Goal: Answer question/provide support: Share knowledge or assist other users

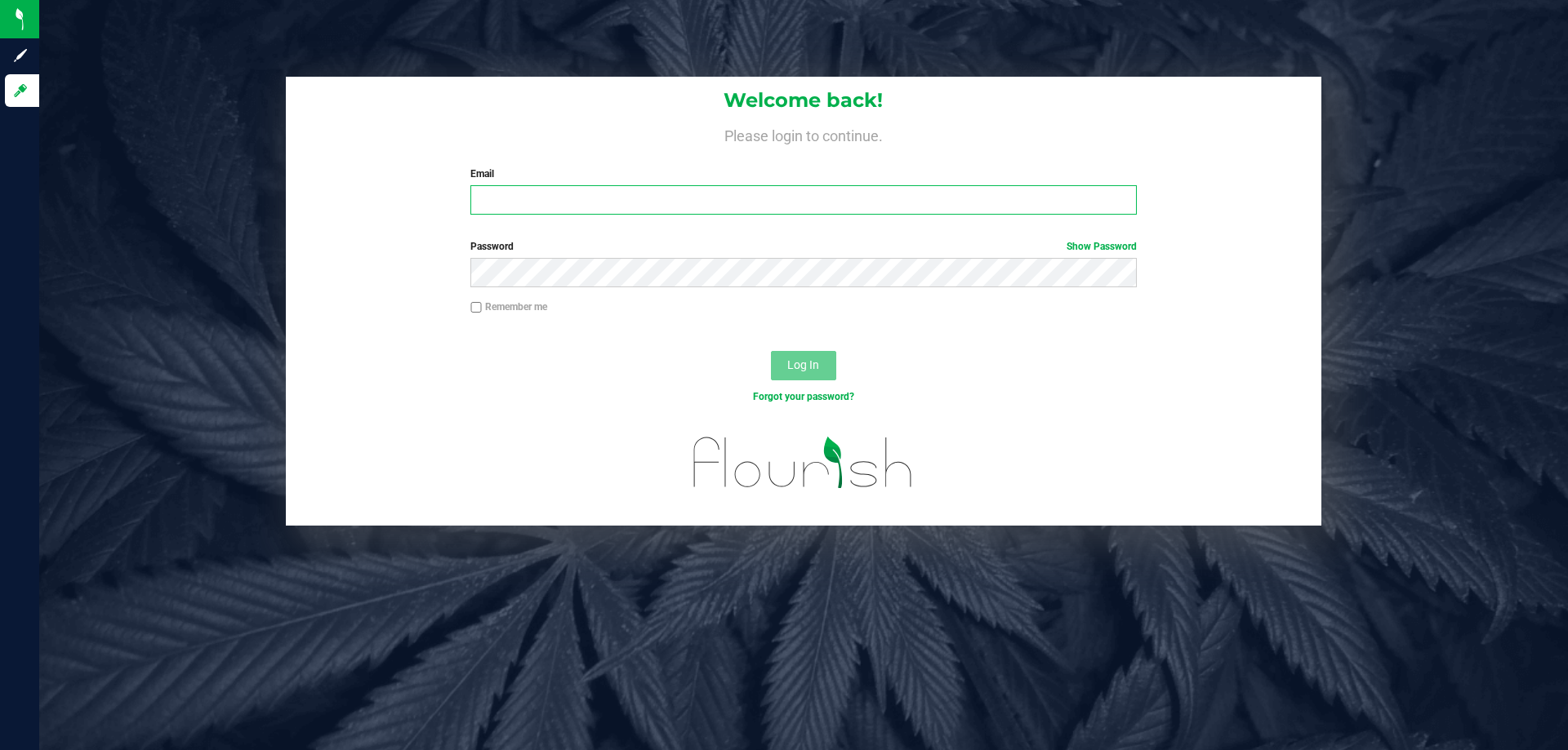
click at [597, 186] on input "Email" at bounding box center [804, 200] width 666 height 30
type input "[EMAIL_ADDRESS][DOMAIN_NAME]"
click at [771, 351] on button "Log In" at bounding box center [804, 366] width 65 height 30
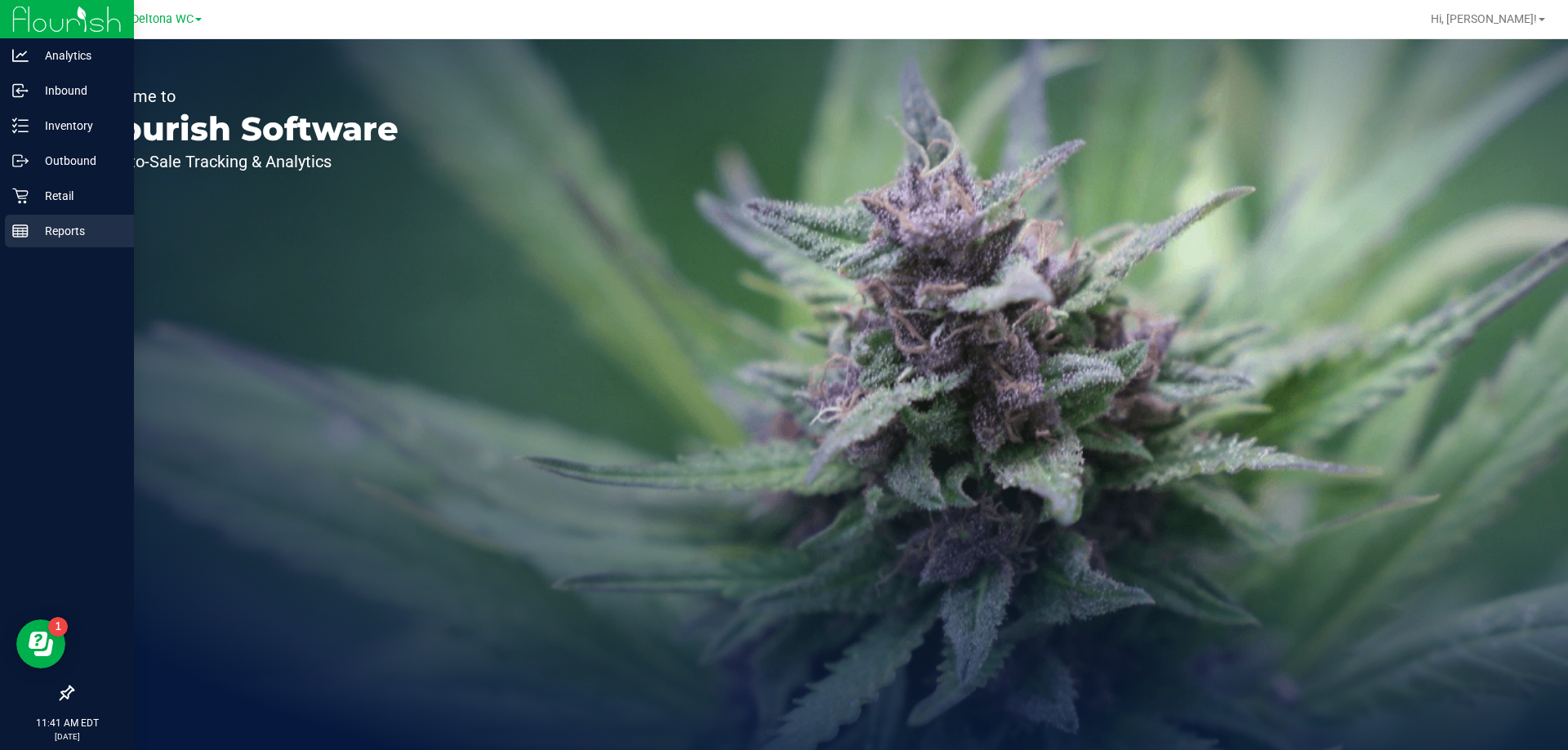
click at [108, 224] on p "Reports" at bounding box center [77, 231] width 98 height 20
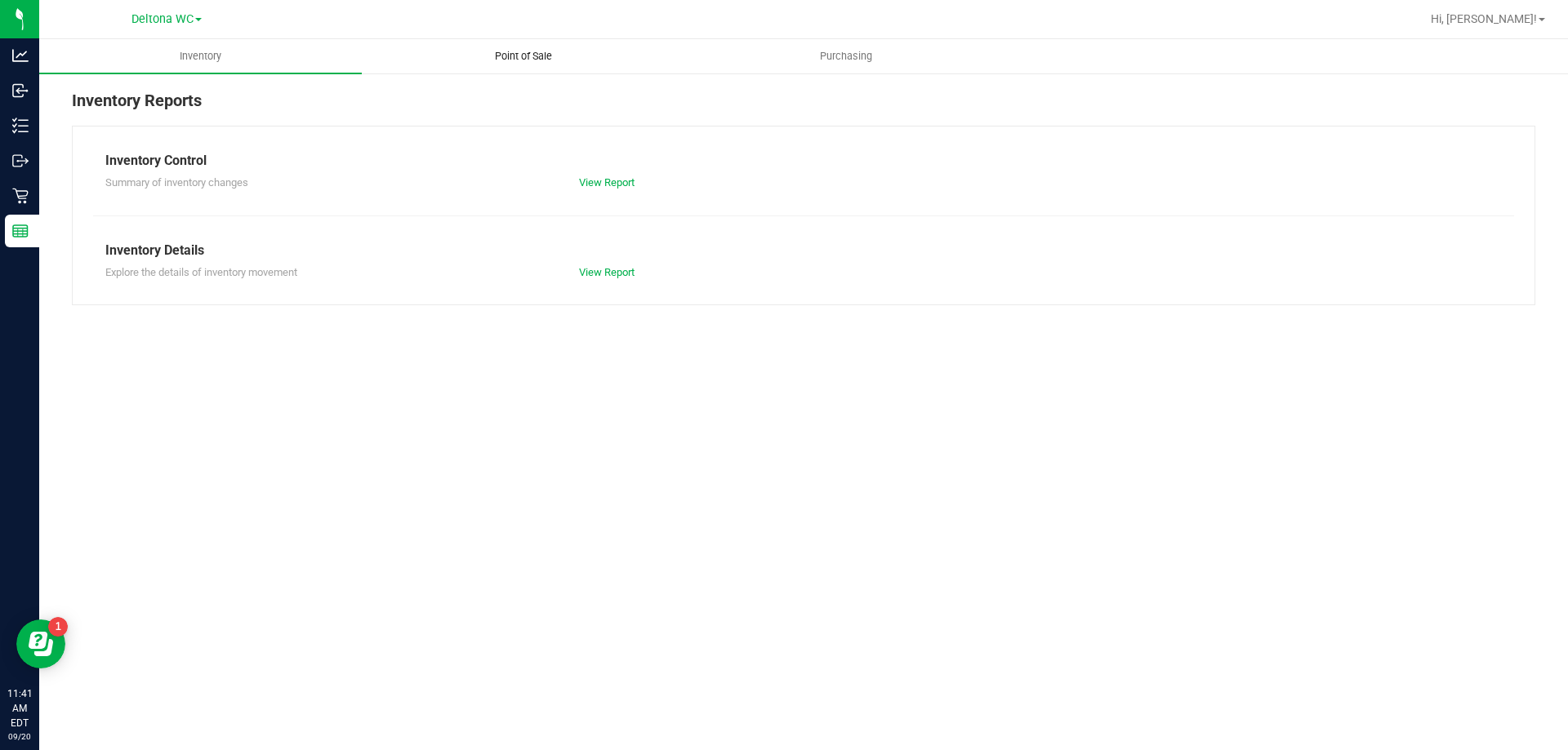
click at [522, 62] on span "Point of Sale" at bounding box center [523, 55] width 101 height 15
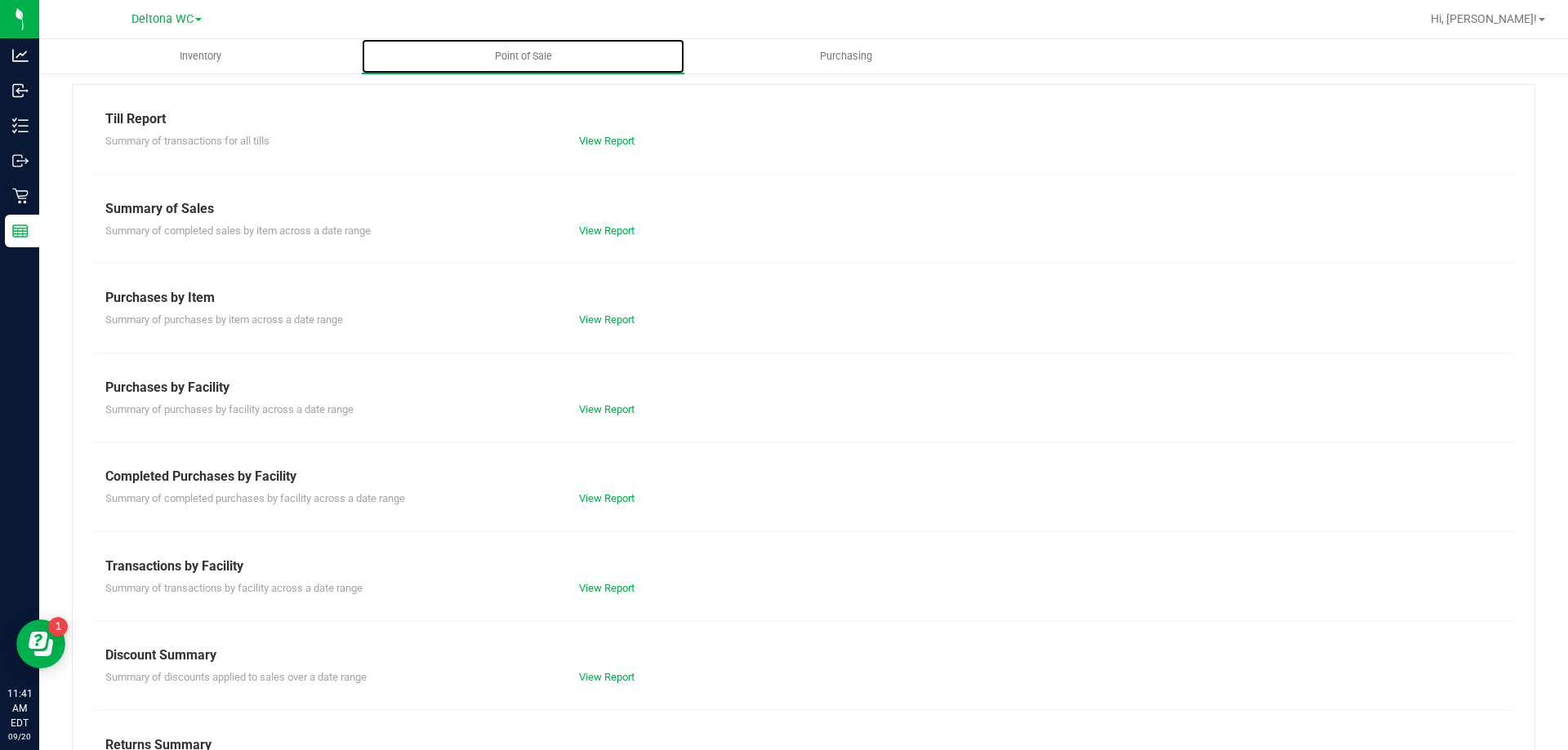
scroll to position [108, 0]
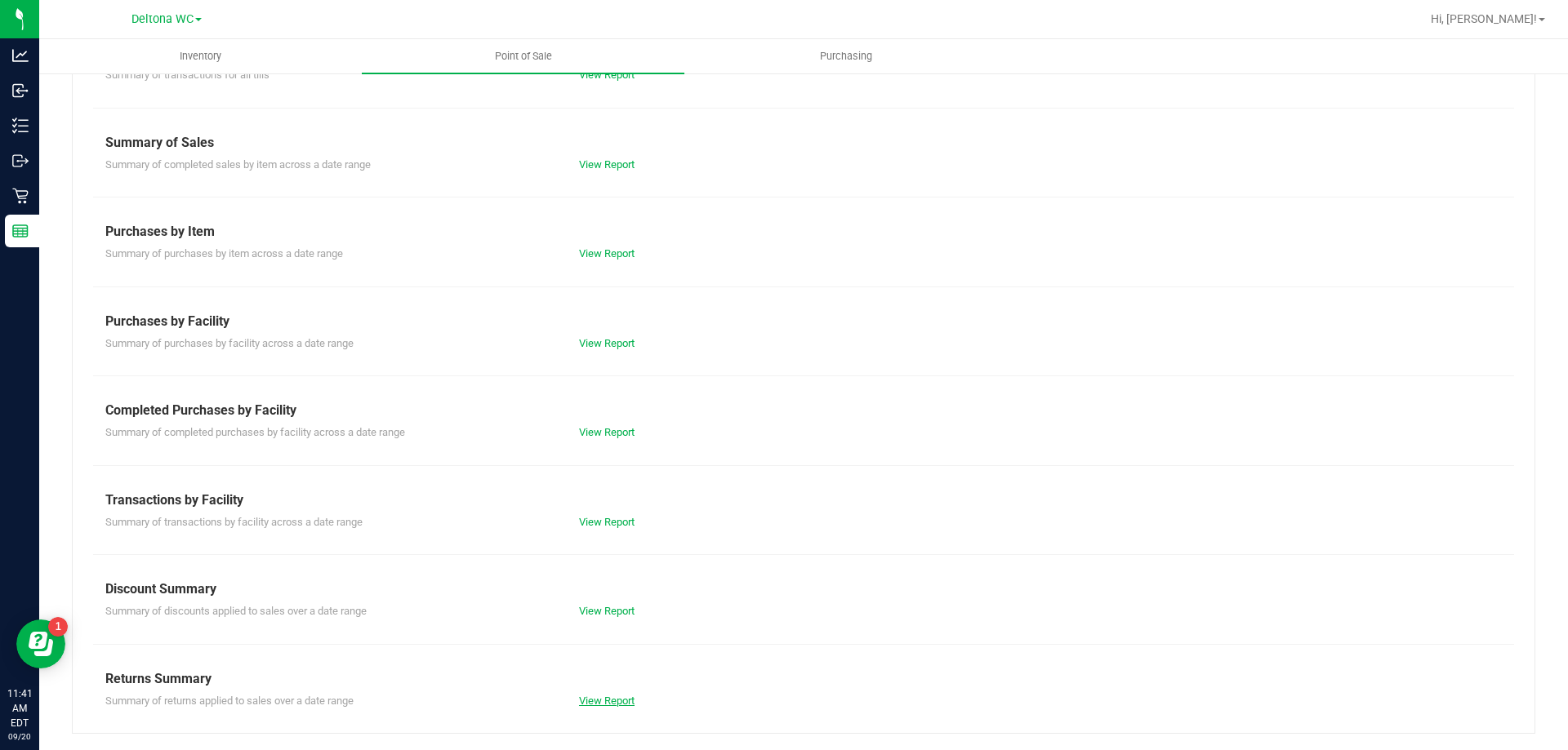
click at [612, 704] on link "View Report" at bounding box center [607, 700] width 56 height 12
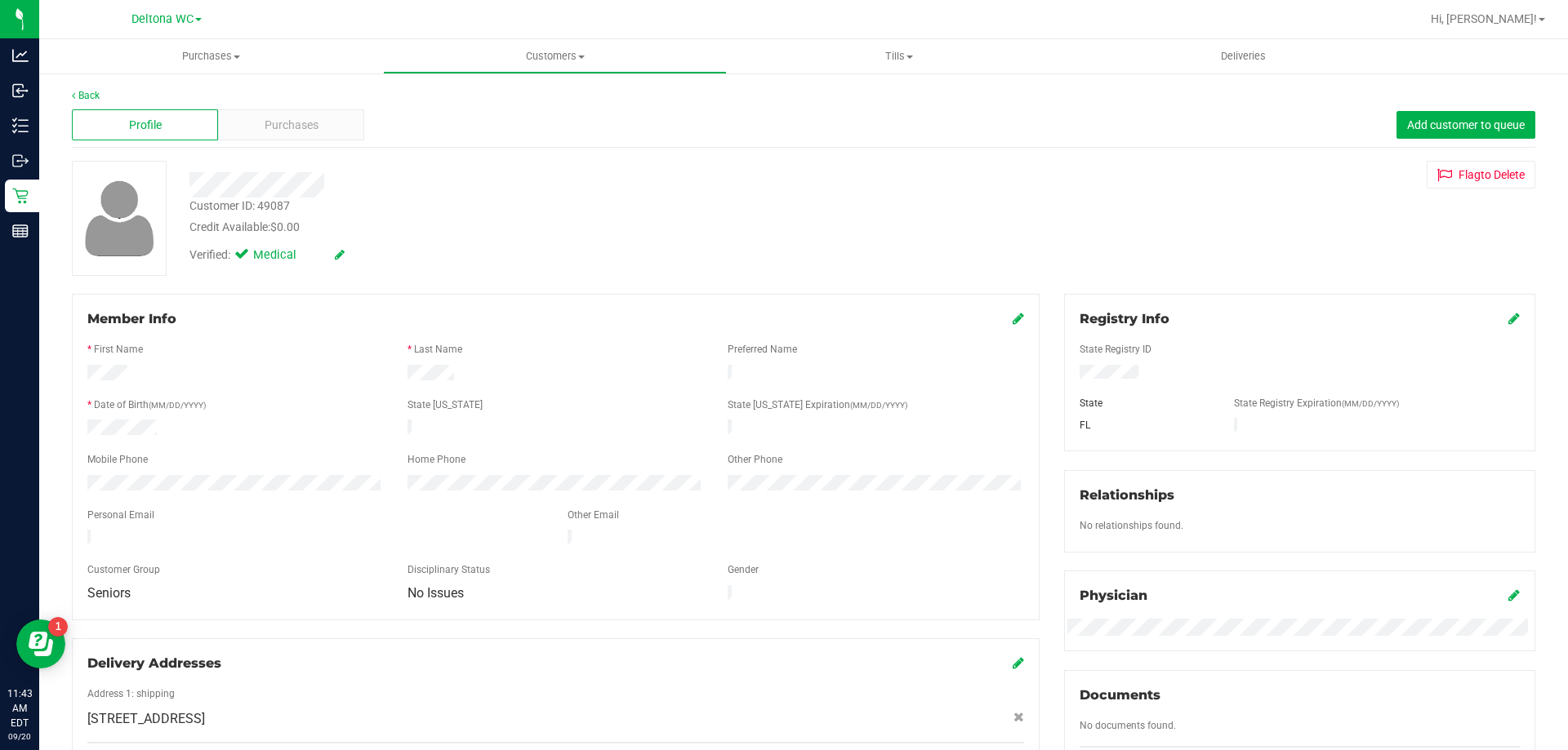
click at [277, 205] on div "Customer ID: 49087" at bounding box center [239, 205] width 100 height 17
copy div "49087"
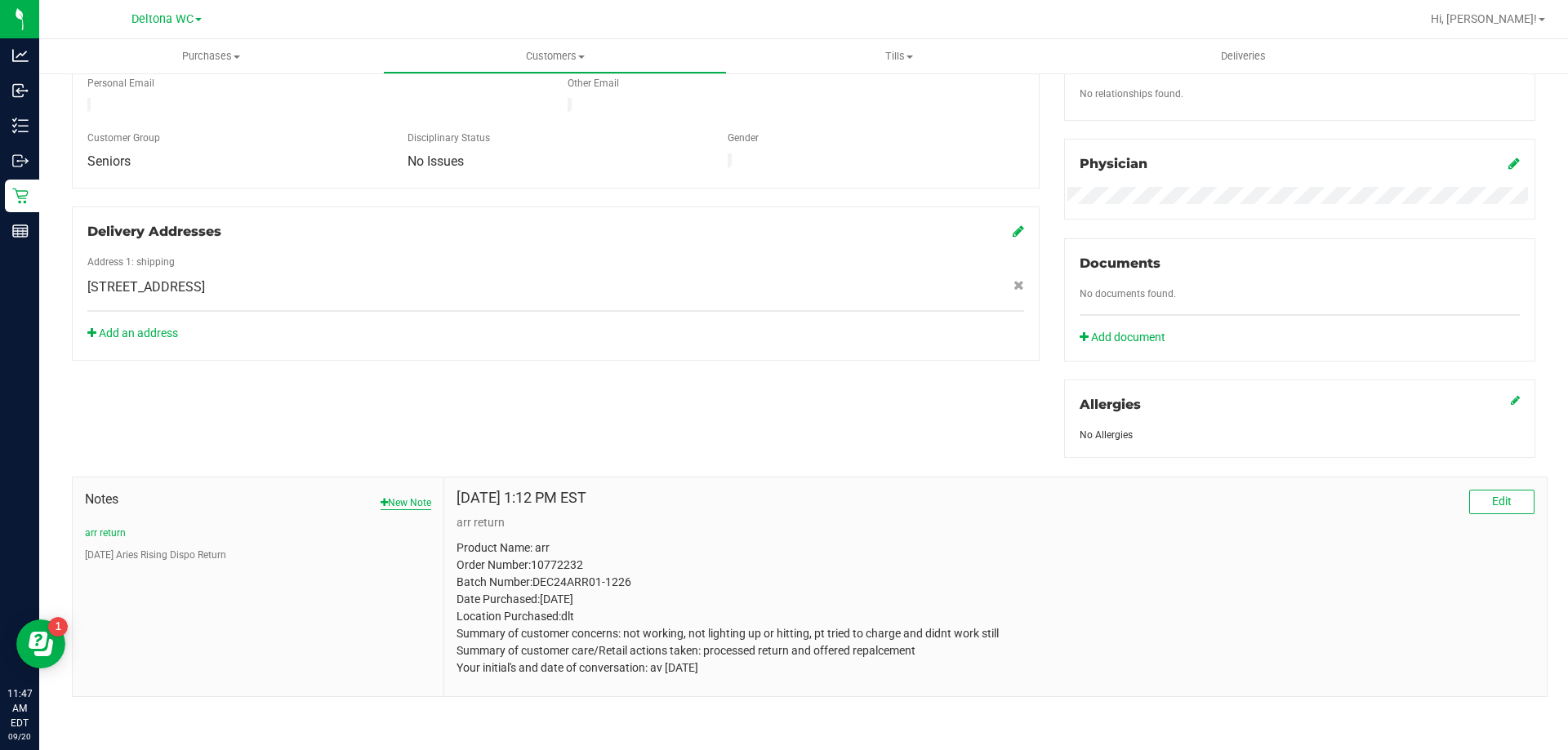
click at [415, 495] on button "New Note" at bounding box center [405, 502] width 51 height 15
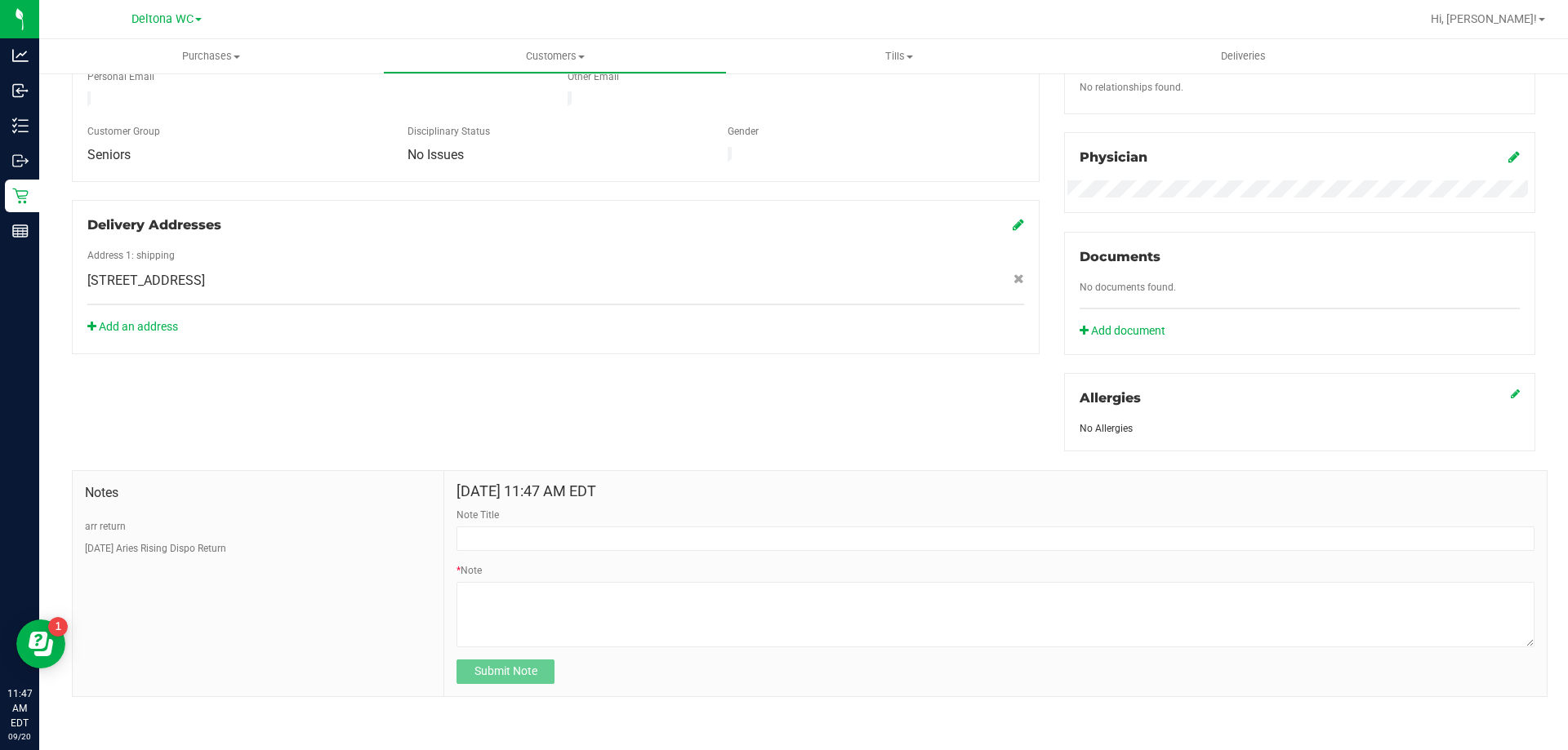
scroll to position [437, 0]
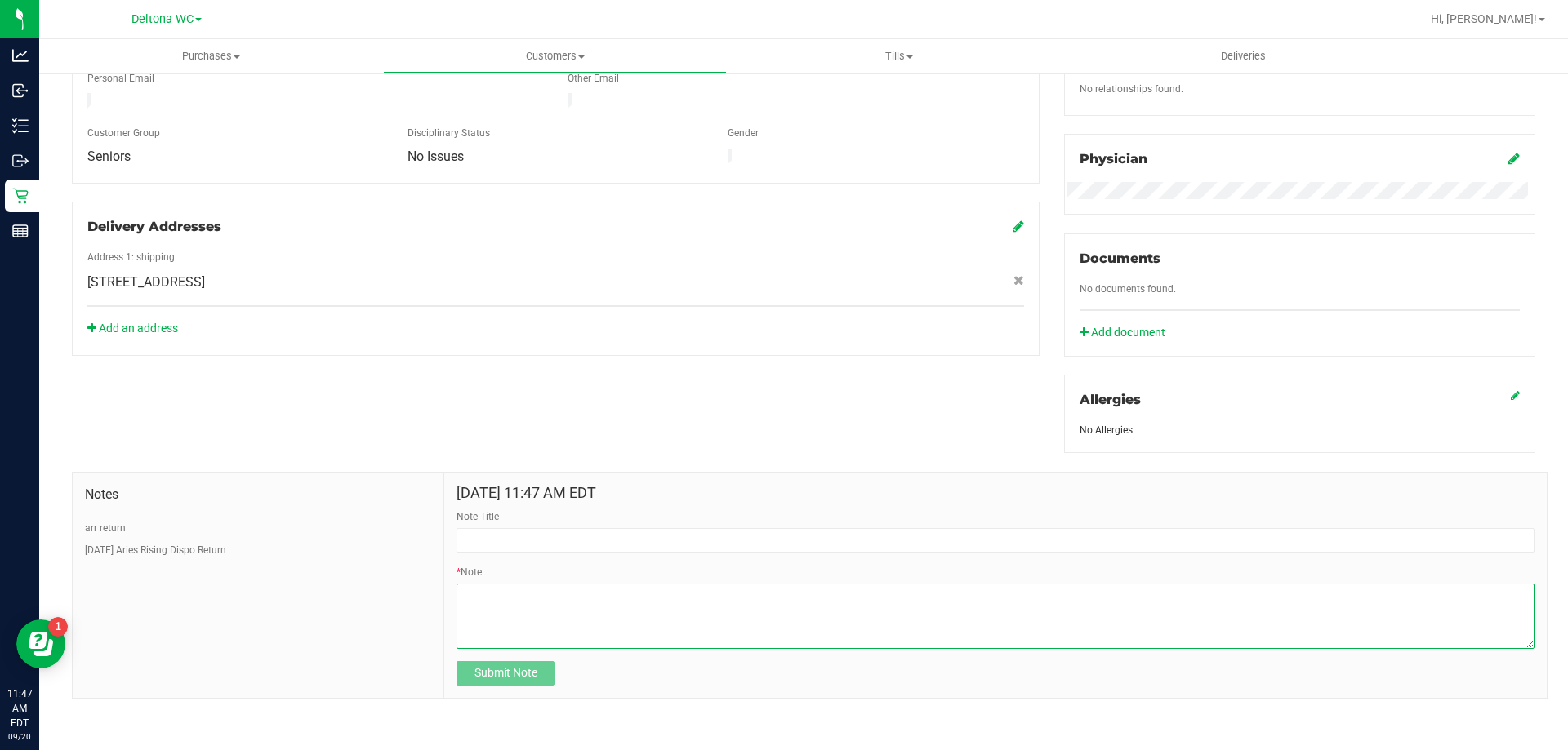
click at [502, 605] on textarea "* Note" at bounding box center [996, 616] width 1078 height 65
click at [393, 435] on div "Member Info * First Name * Last Name Preferred Name * Date of Birth (MM/DD/YYYY…" at bounding box center [804, 285] width 1489 height 856
click at [551, 614] on textarea "* Note" at bounding box center [996, 616] width 1078 height 65
paste textarea "Product Name: Order Number: Batch Number: Date Purchased: Location Purchased: D…"
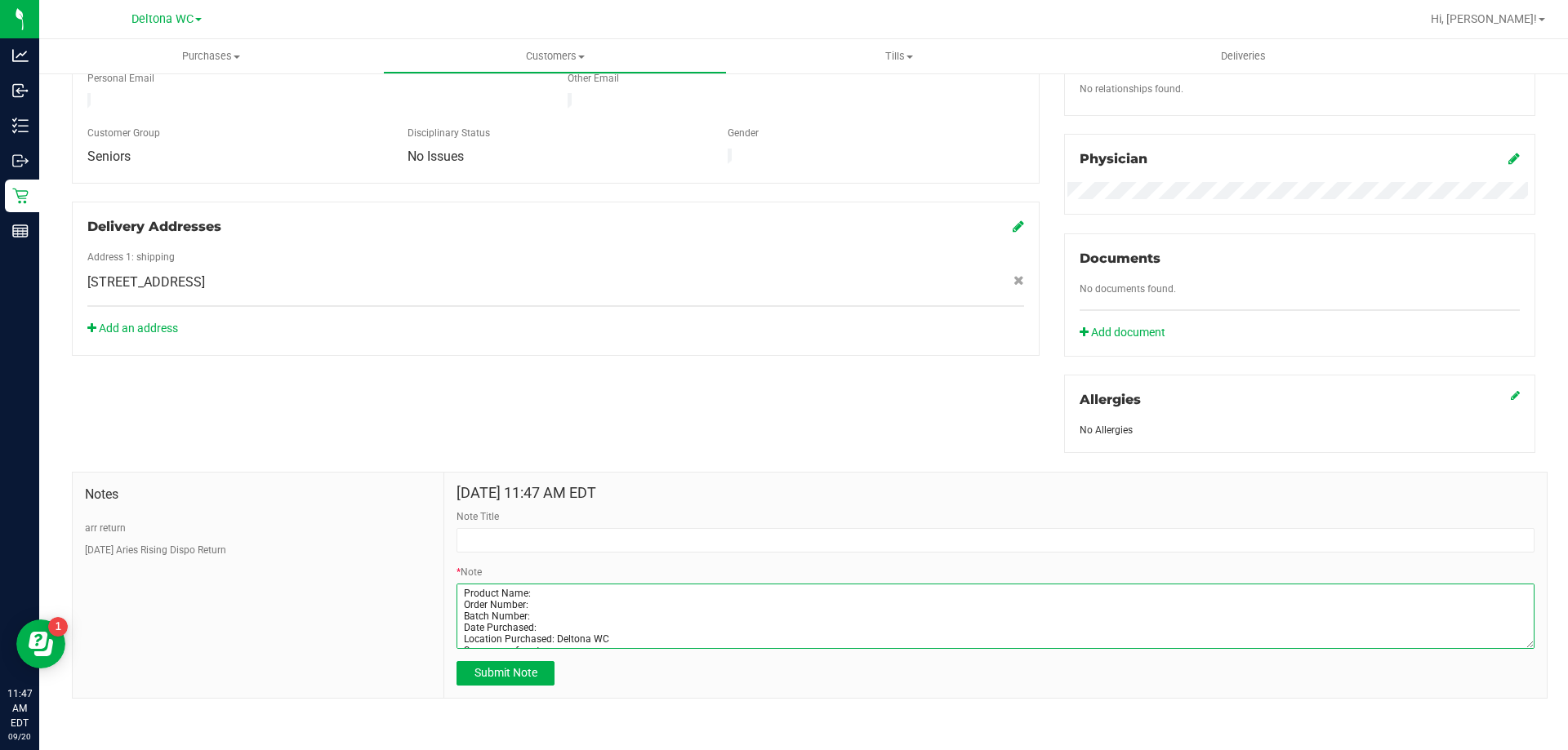
click at [547, 584] on textarea "* Note" at bounding box center [996, 616] width 1078 height 65
click at [541, 586] on textarea "* Note" at bounding box center [996, 616] width 1078 height 65
paste textarea "FT 0.3g Vape Pen Distillate Aries Rising (THC)"
click at [543, 596] on textarea "* Note" at bounding box center [996, 616] width 1078 height 65
click at [539, 601] on textarea "* Note" at bounding box center [996, 616] width 1078 height 65
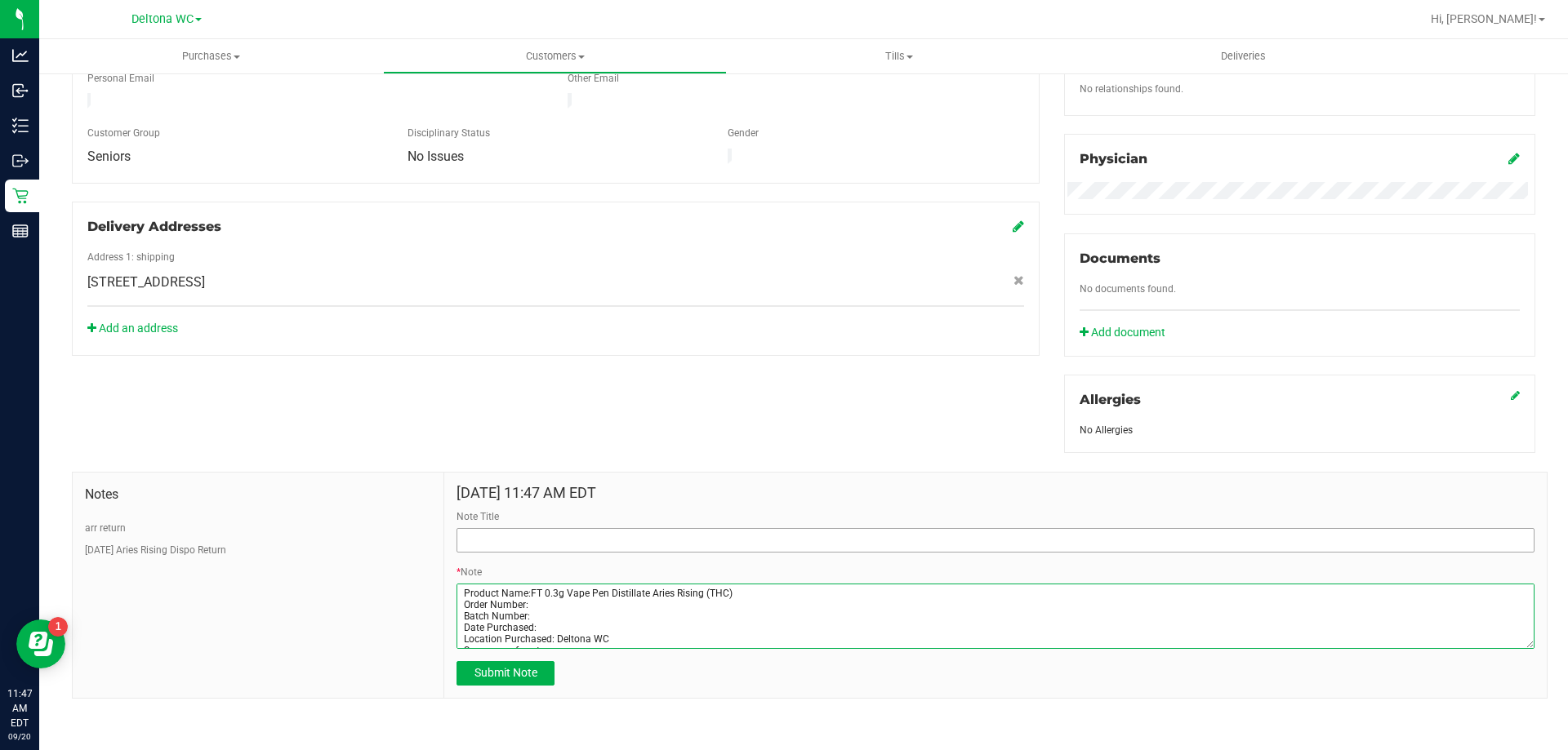
paste textarea "11976914"
click at [540, 615] on textarea "* Note" at bounding box center [996, 616] width 1078 height 65
paste textarea "JUL25ARR01-0716"
click at [538, 625] on textarea "* Note" at bounding box center [996, 616] width 1078 height 65
paste textarea "[DATE]"
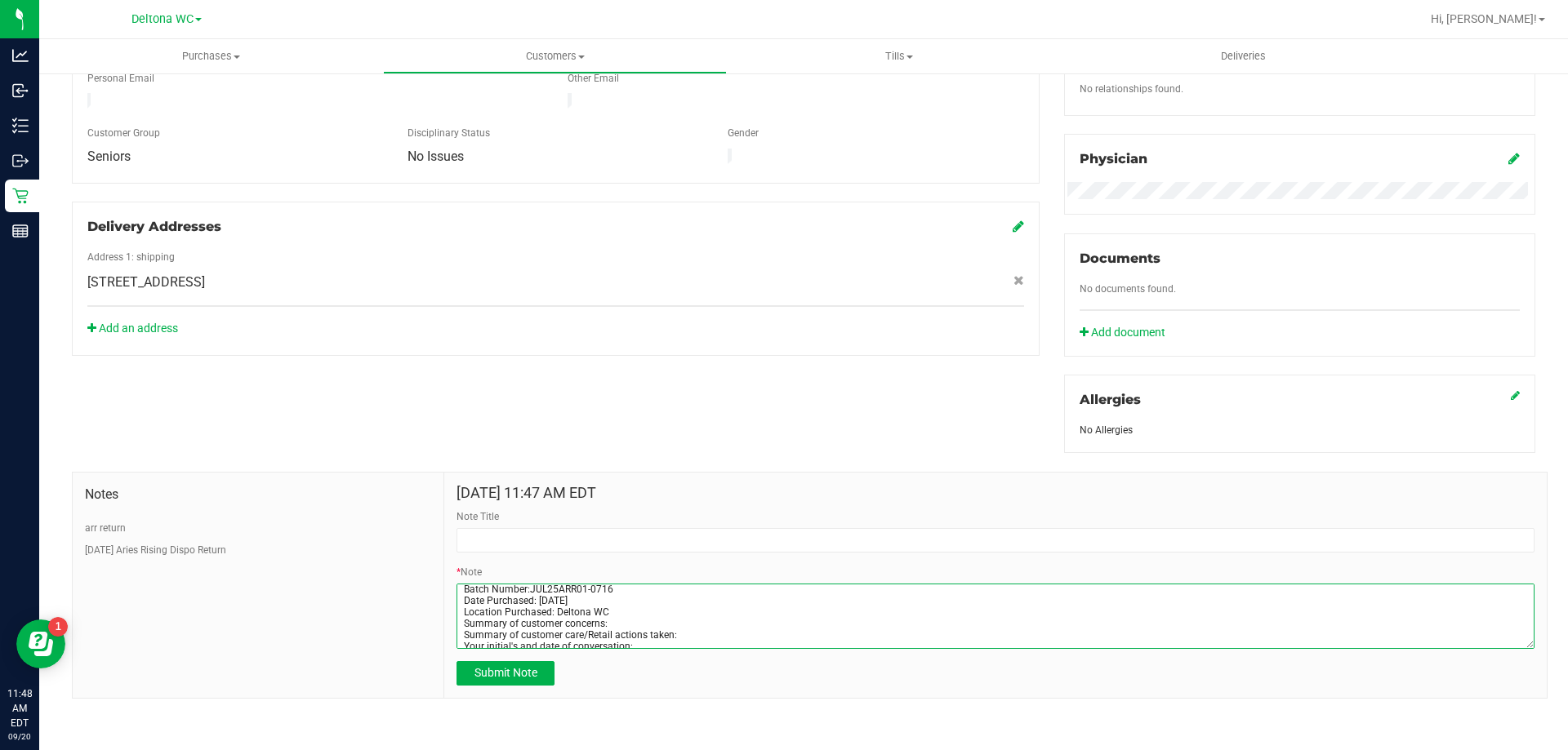
scroll to position [35, 0]
click at [636, 612] on textarea "* Note" at bounding box center [996, 616] width 1078 height 65
drag, startPoint x: 944, startPoint y: 610, endPoint x: 863, endPoint y: 615, distance: 81.2
click at [863, 615] on textarea "* Note" at bounding box center [996, 616] width 1078 height 65
click at [680, 629] on textarea "* Note" at bounding box center [996, 616] width 1078 height 65
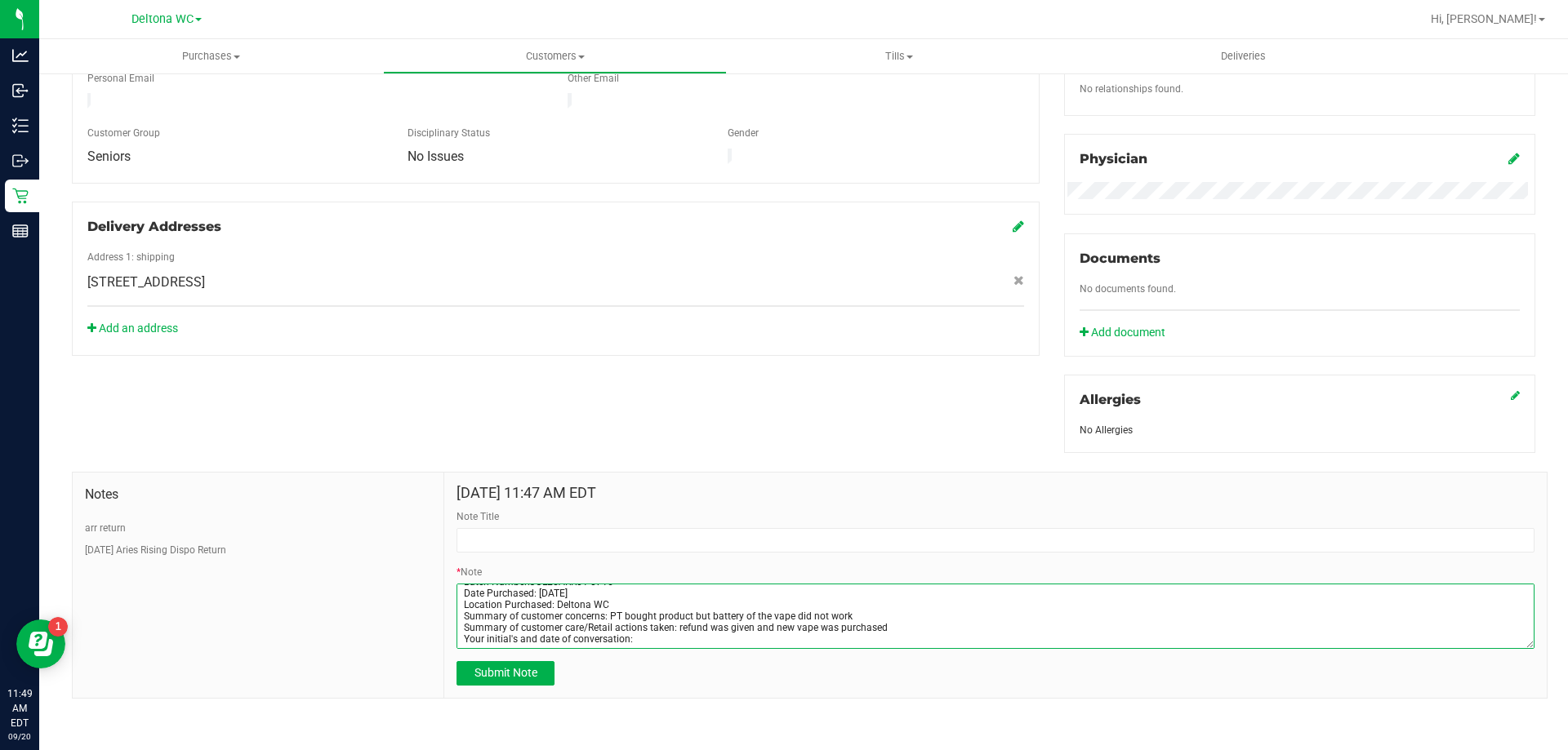
click at [628, 643] on textarea "* Note" at bounding box center [996, 616] width 1078 height 65
type textarea "Product Name:FT 0.3g Vape Pen Distillate Aries Rising (THC) Order Number:119769…"
click at [496, 676] on span "Submit Note" at bounding box center [505, 673] width 62 height 13
type input "9/20/2025 11:49 AM EDT"
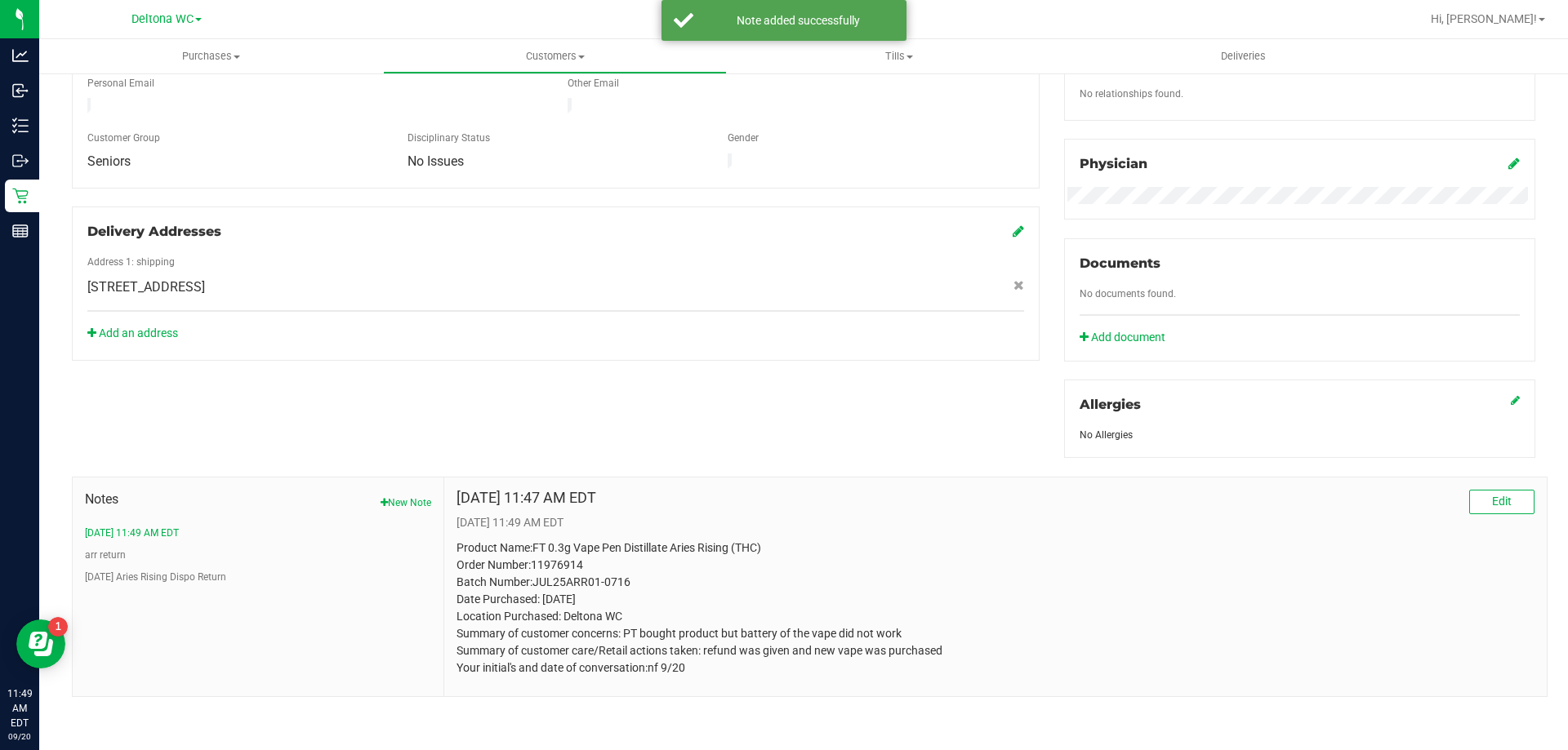
scroll to position [430, 0]
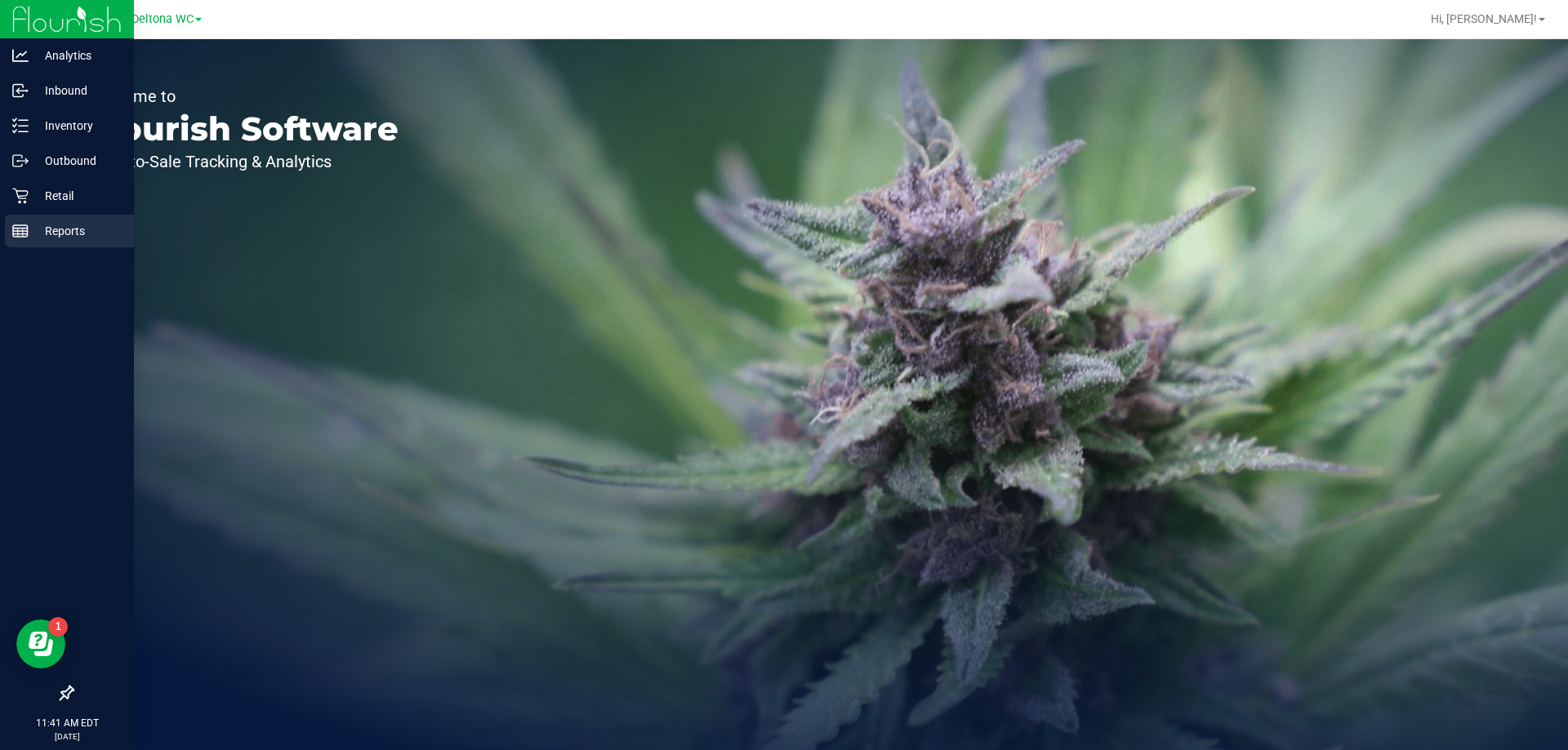
click at [109, 238] on p "Reports" at bounding box center [77, 231] width 98 height 20
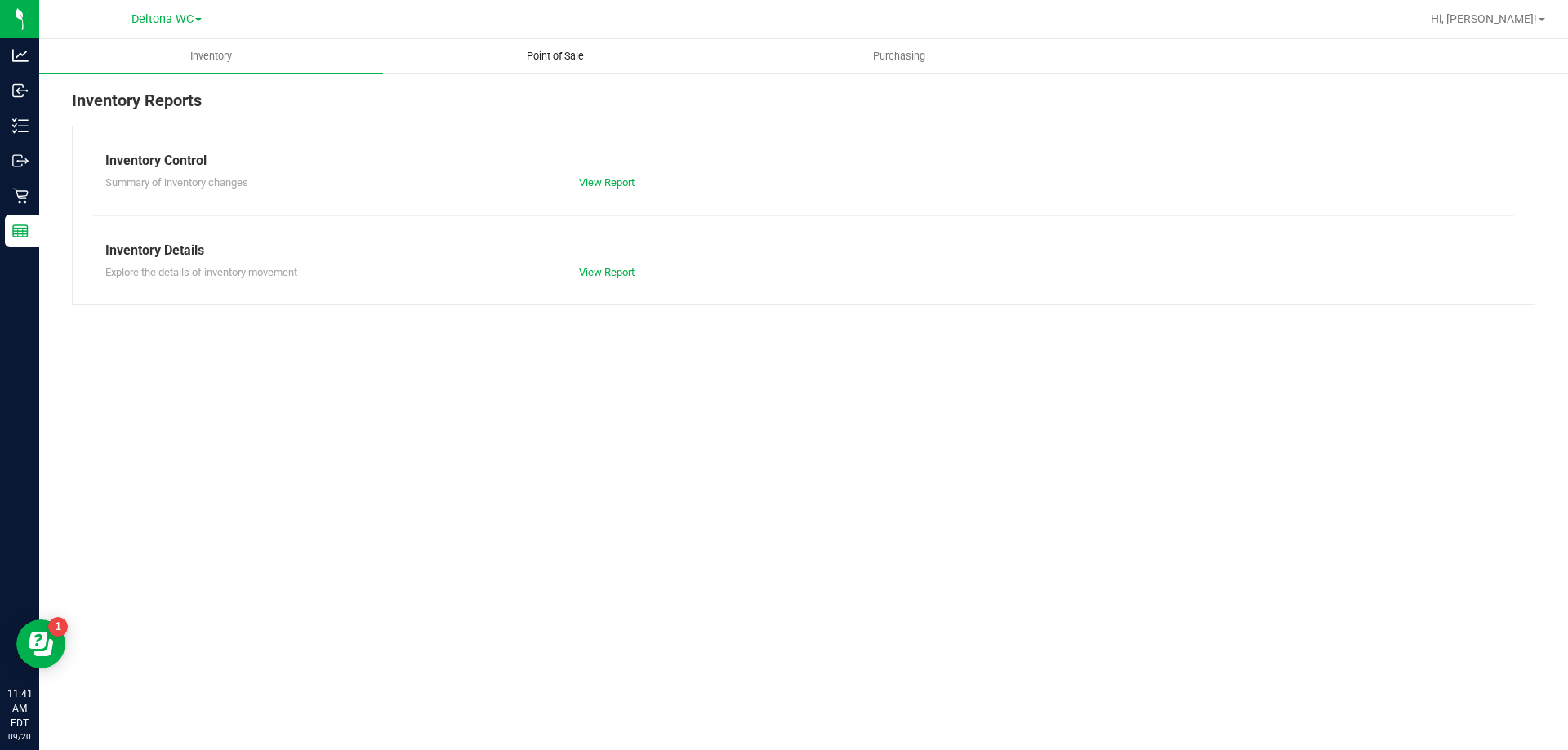
click at [582, 60] on span "Point of Sale" at bounding box center [555, 55] width 101 height 15
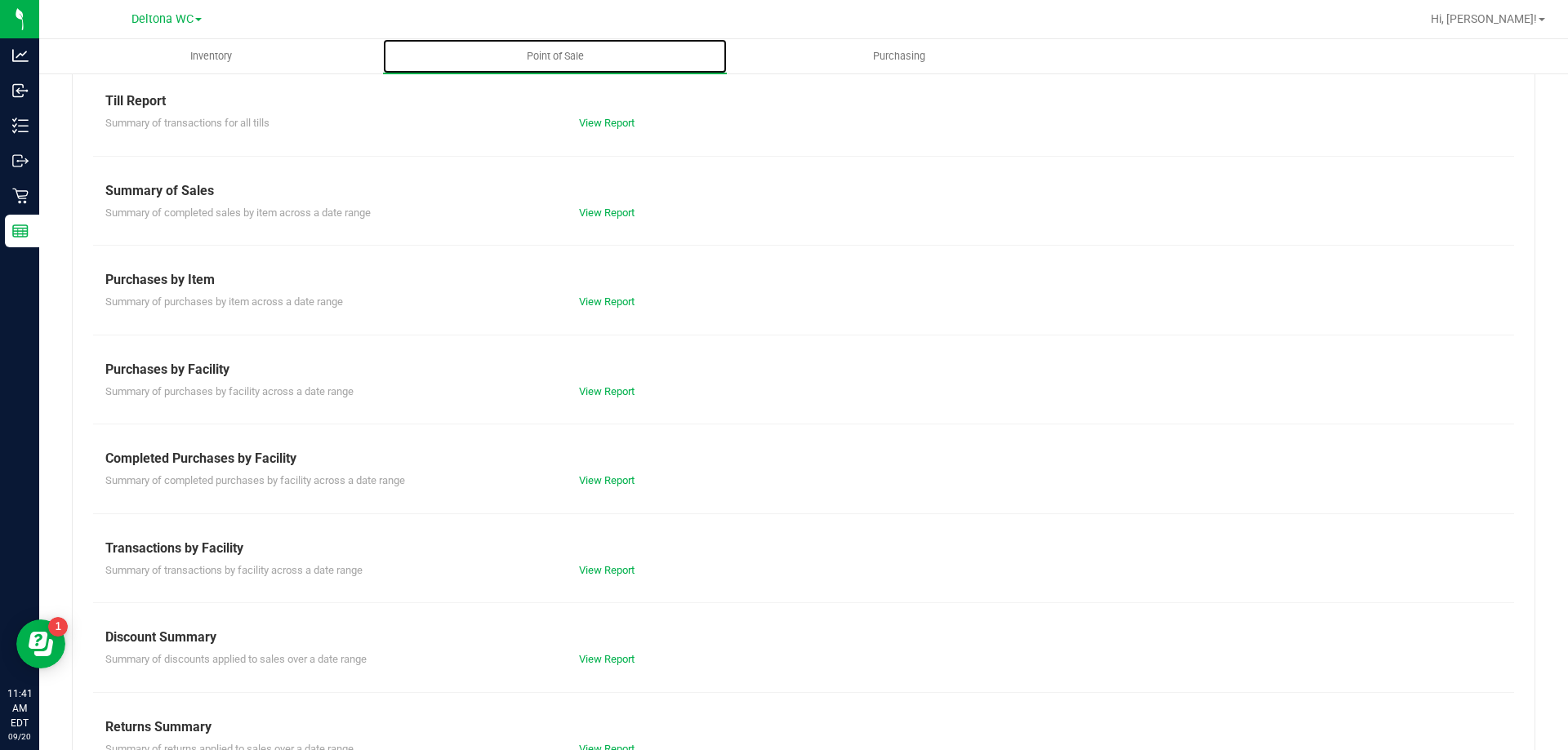
scroll to position [108, 0]
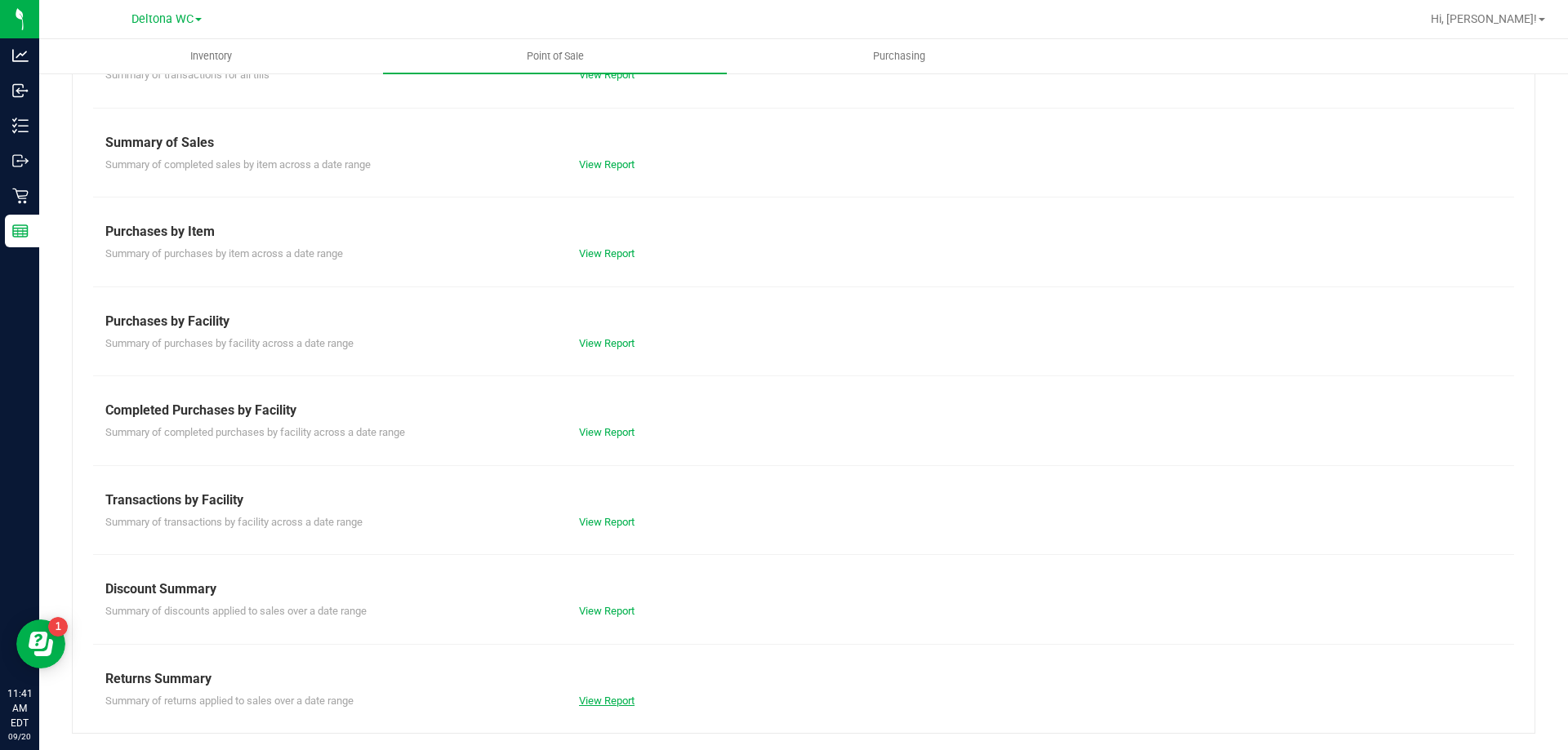
click at [606, 699] on link "View Report" at bounding box center [607, 700] width 56 height 12
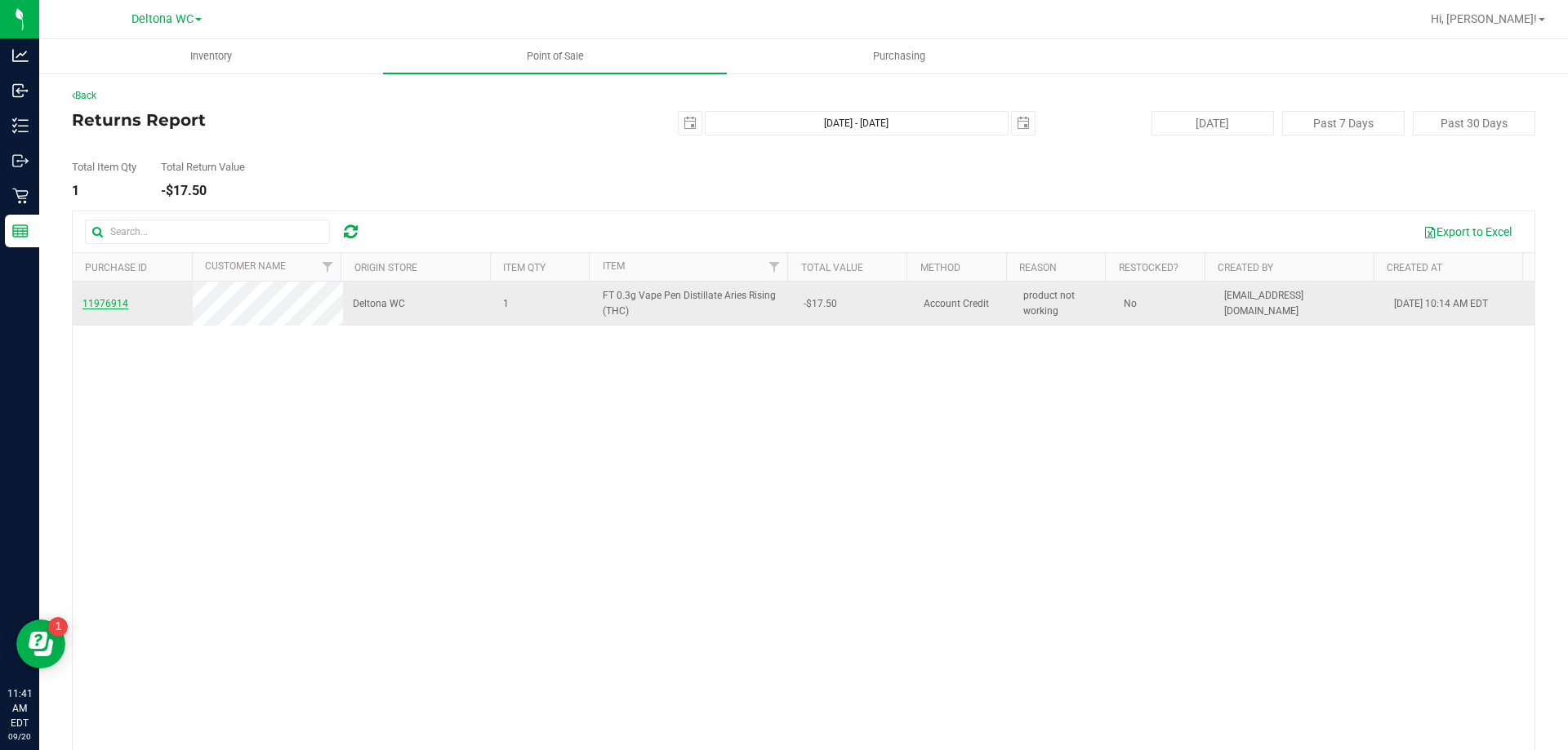
click at [113, 304] on span "11976914" at bounding box center [105, 304] width 46 height 12
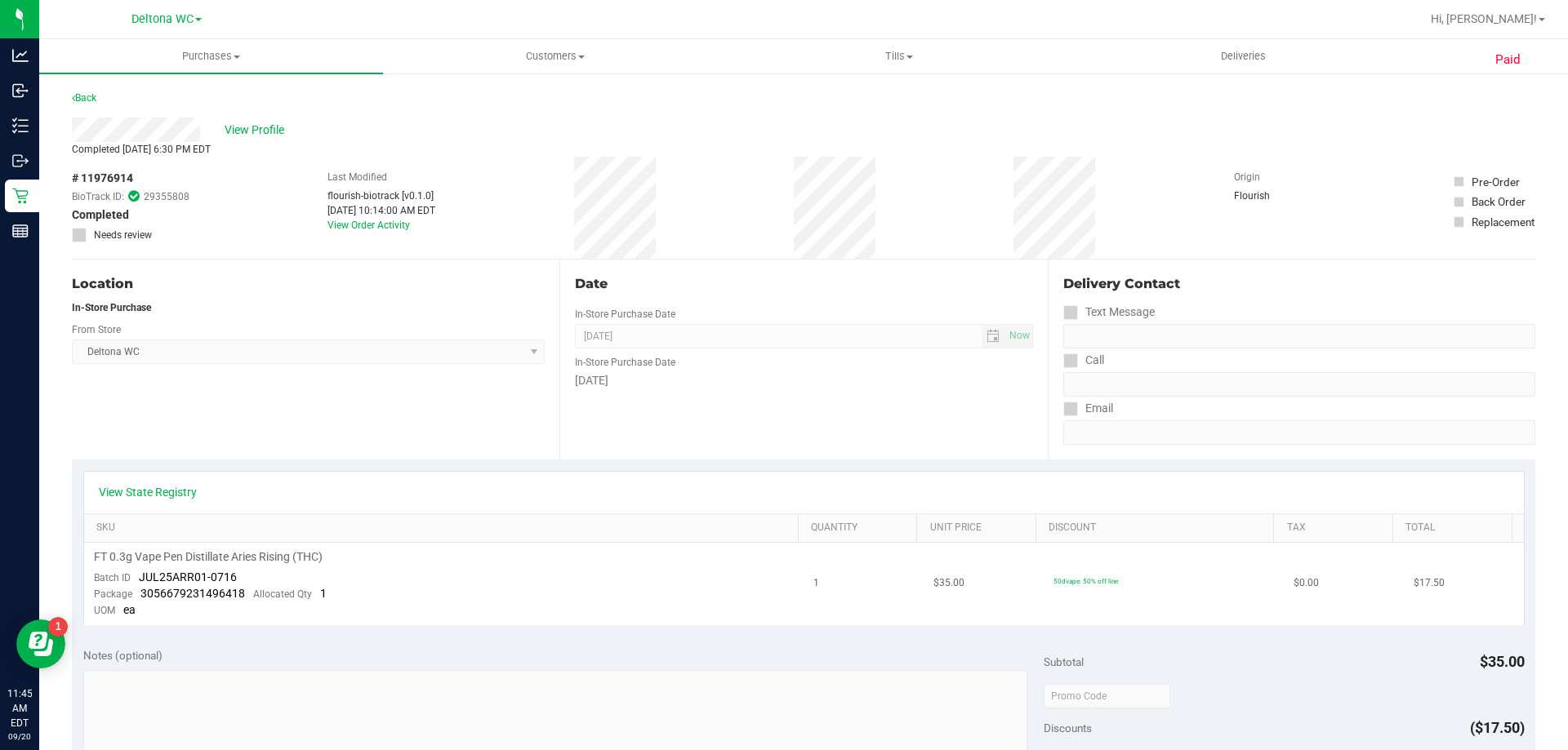
click at [168, 581] on span "JUL25ARR01-0716" at bounding box center [187, 577] width 98 height 13
click at [198, 583] on span "JUL25ARR01-0716" at bounding box center [187, 577] width 98 height 13
click at [215, 583] on span "JUL25ARR01-0716" at bounding box center [187, 577] width 98 height 13
click at [216, 583] on span "JUL25ARR01-0716" at bounding box center [187, 577] width 98 height 13
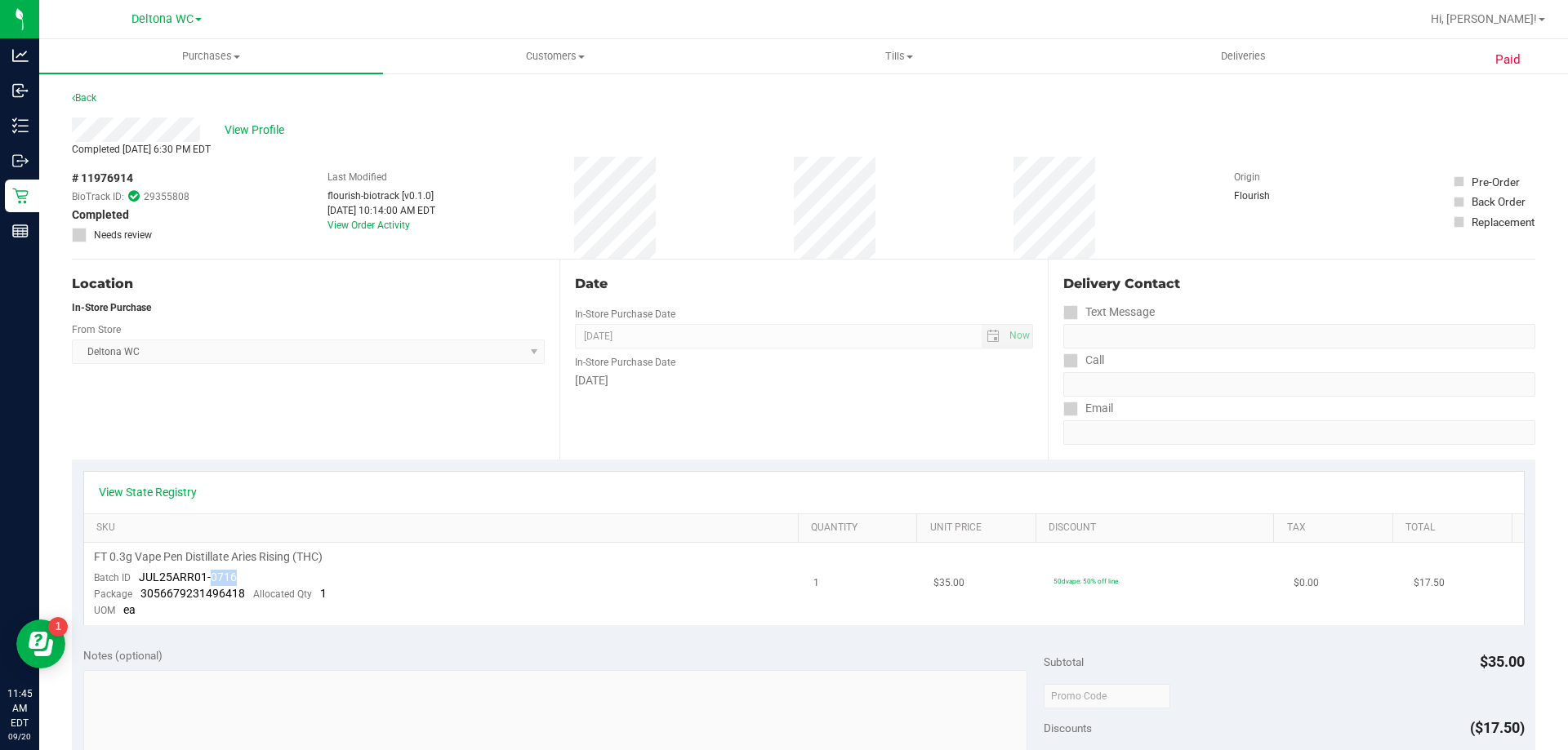
click at [217, 583] on span "JUL25ARR01-0716" at bounding box center [187, 577] width 98 height 13
click at [217, 582] on span "JUL25ARR01-0716" at bounding box center [187, 577] width 98 height 13
click at [219, 575] on span "JUL25ARR01-0716" at bounding box center [187, 577] width 98 height 13
drag, startPoint x: 237, startPoint y: 573, endPoint x: 139, endPoint y: 576, distance: 98.0
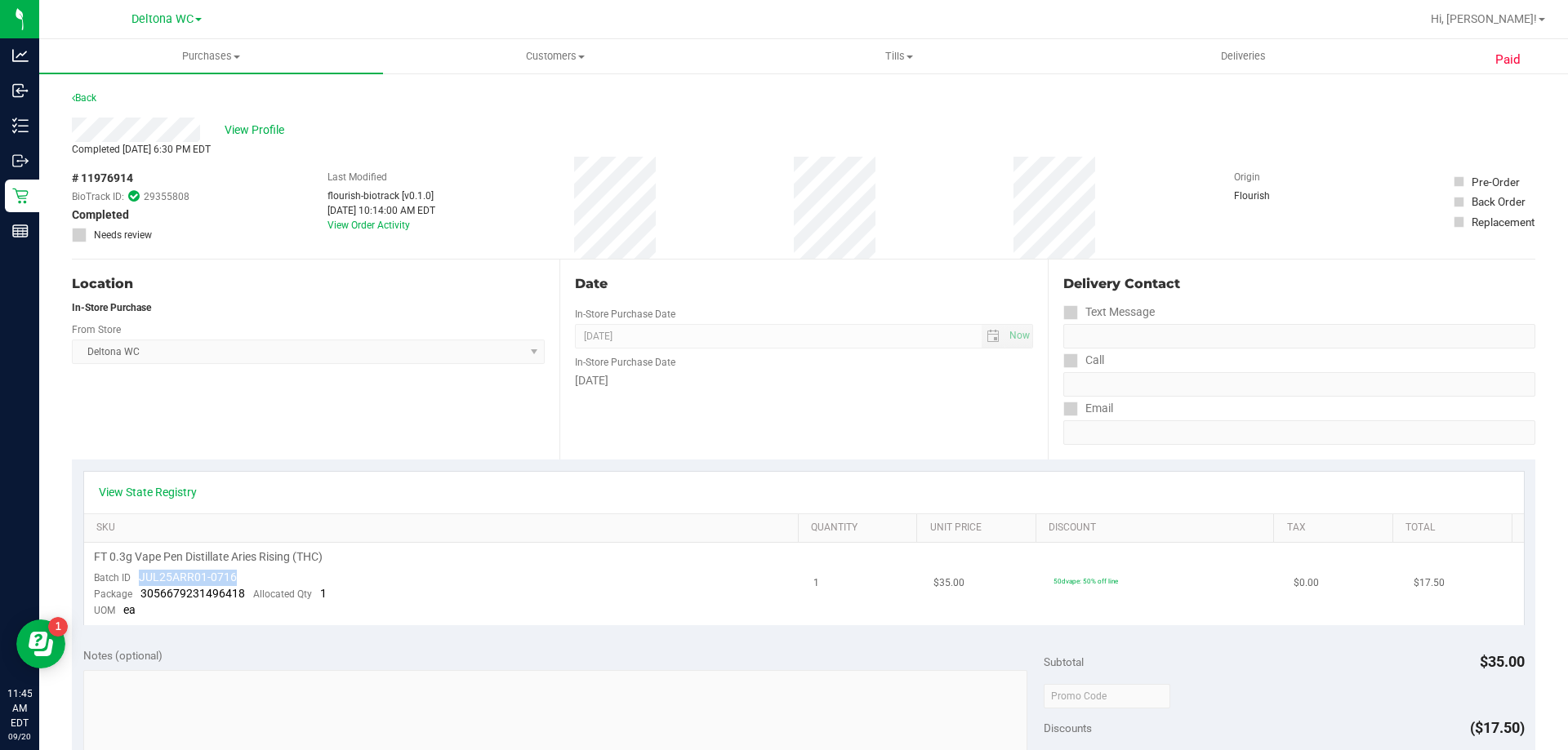
click at [139, 576] on td "FT 0.3g Vape Pen Distillate Aries Rising (THC) Batch ID JUL25ARR01-0716 Package…" at bounding box center [444, 584] width 721 height 82
copy span "JUL25ARR01-0716"
click at [236, 550] on span "FT 0.3g Vape Pen Distillate Aries Rising (THC)" at bounding box center [208, 558] width 229 height 16
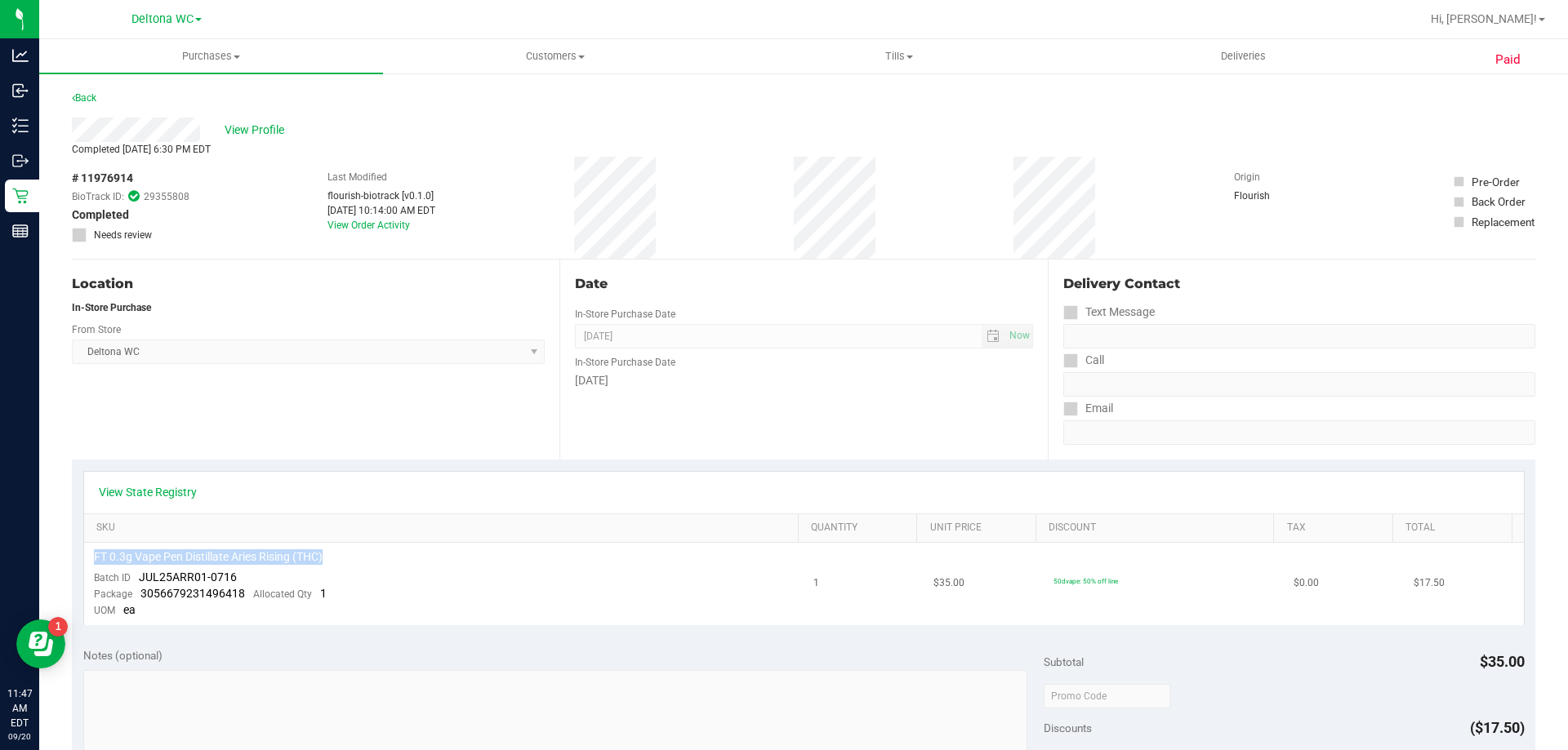
copy div "FT 0.3g Vape Pen Distillate Aries Rising (THC)"
click at [117, 176] on span "# 11976914" at bounding box center [103, 177] width 61 height 17
copy span "11976914"
drag, startPoint x: 242, startPoint y: 575, endPoint x: 140, endPoint y: 580, distance: 102.1
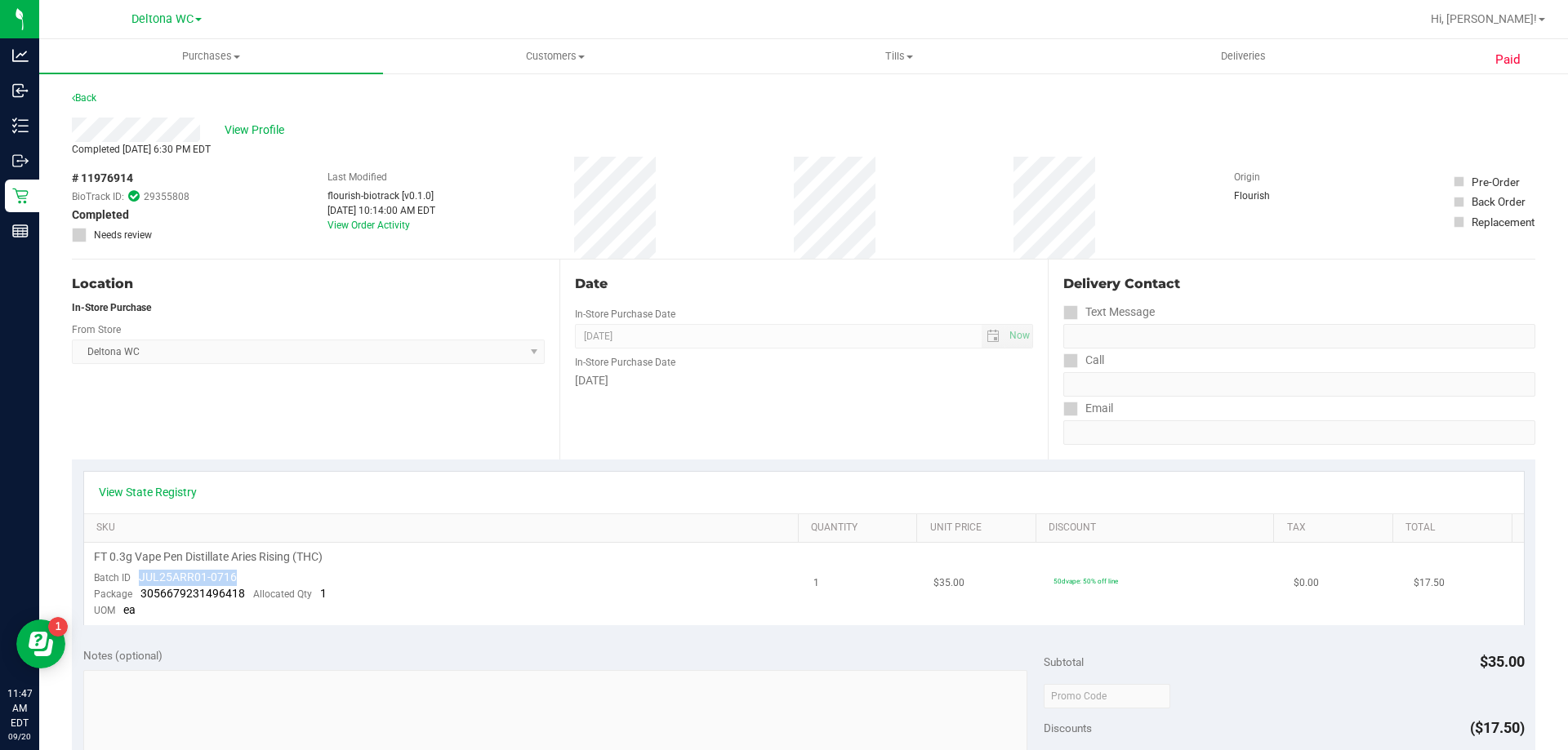
click at [140, 580] on td "FT 0.3g Vape Pen Distillate Aries Rising (THC) Batch ID JUL25ARR01-0716 Package…" at bounding box center [444, 584] width 721 height 82
copy span "JUL25ARR01-0716"
drag, startPoint x: 176, startPoint y: 144, endPoint x: 119, endPoint y: 156, distance: 58.2
click at [119, 156] on div "Completed [DATE] 6:30 PM EDT" at bounding box center [804, 149] width 1464 height 15
copy span "[DATE]"
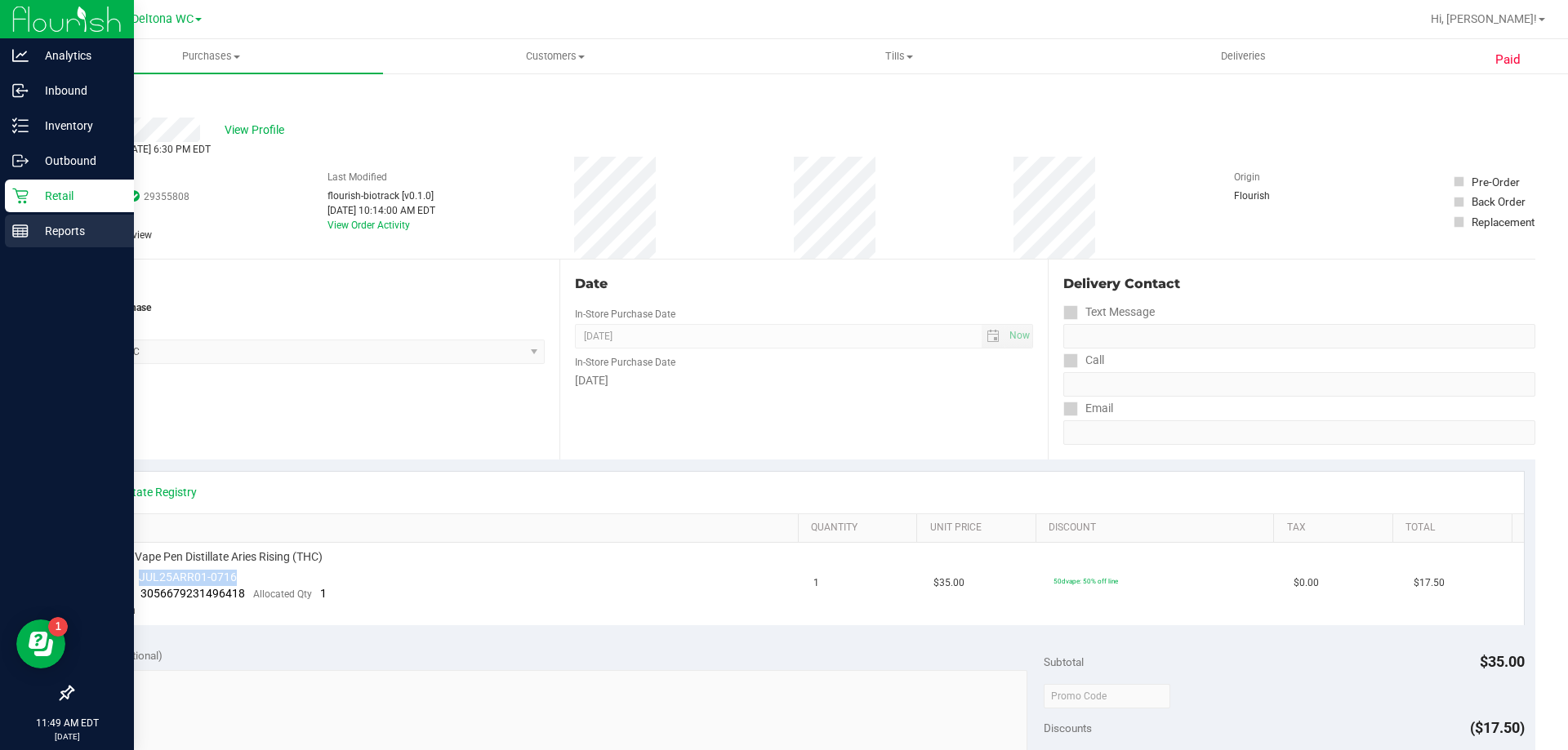
click at [69, 239] on p "Reports" at bounding box center [77, 231] width 98 height 20
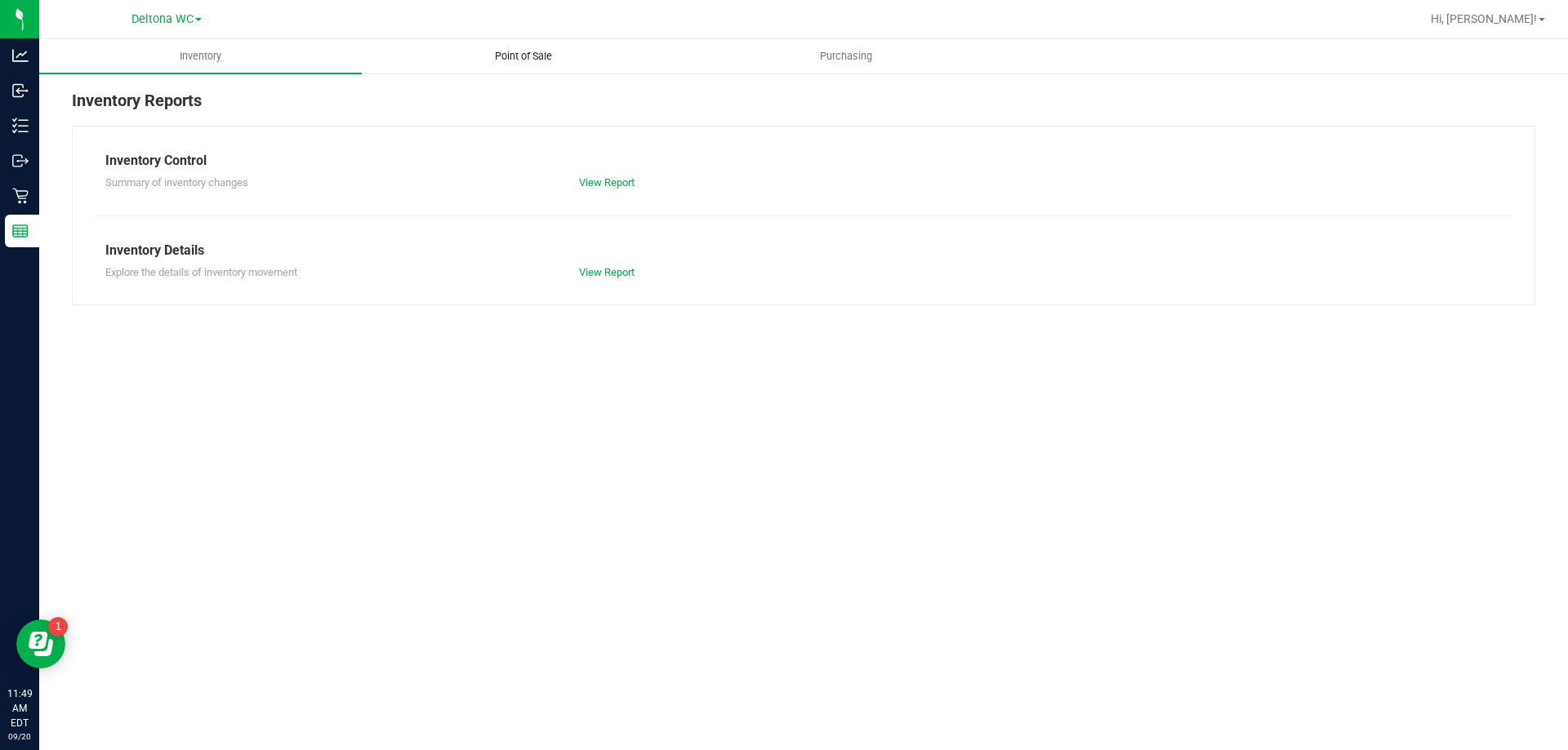
click at [513, 53] on span "Point of Sale" at bounding box center [523, 55] width 101 height 15
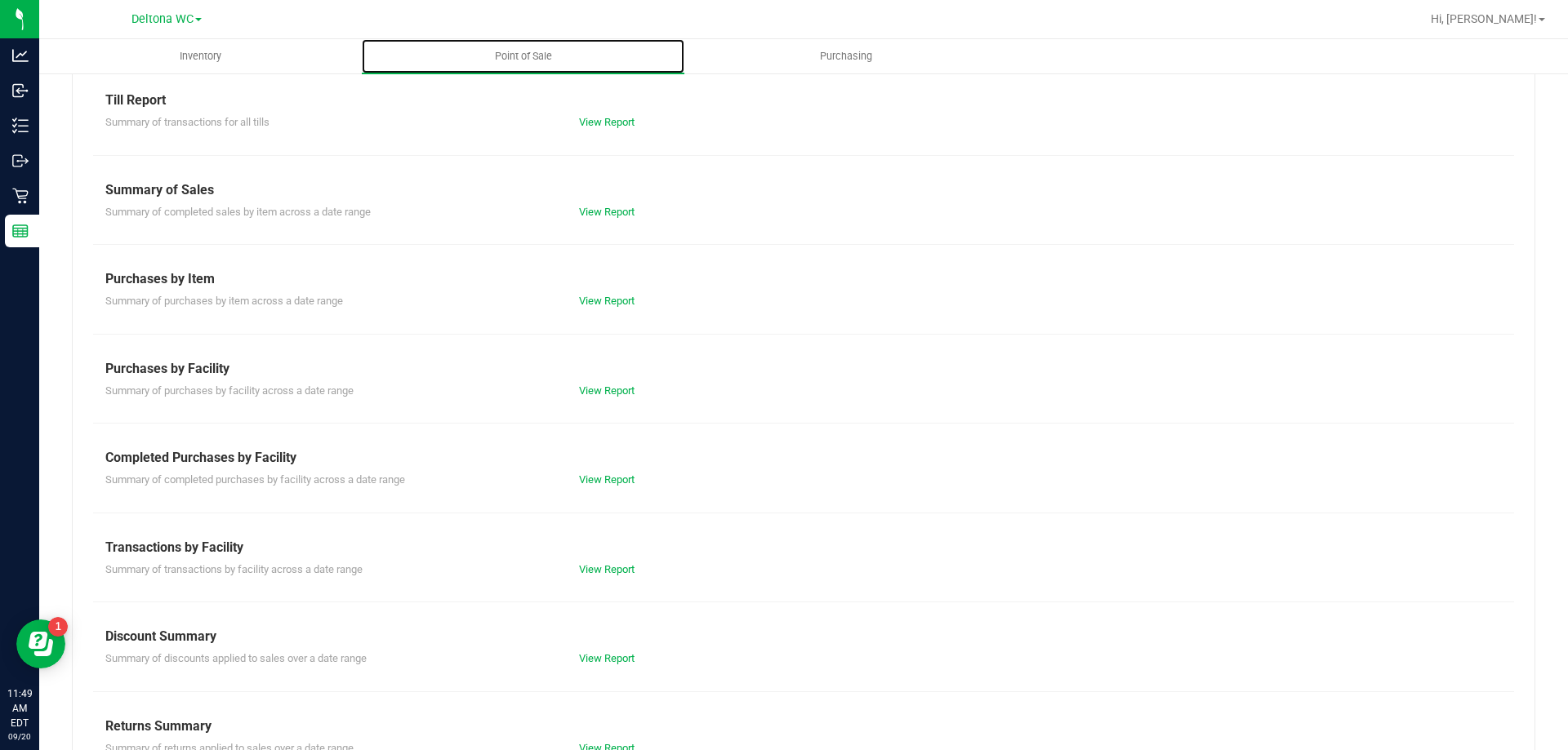
scroll to position [108, 0]
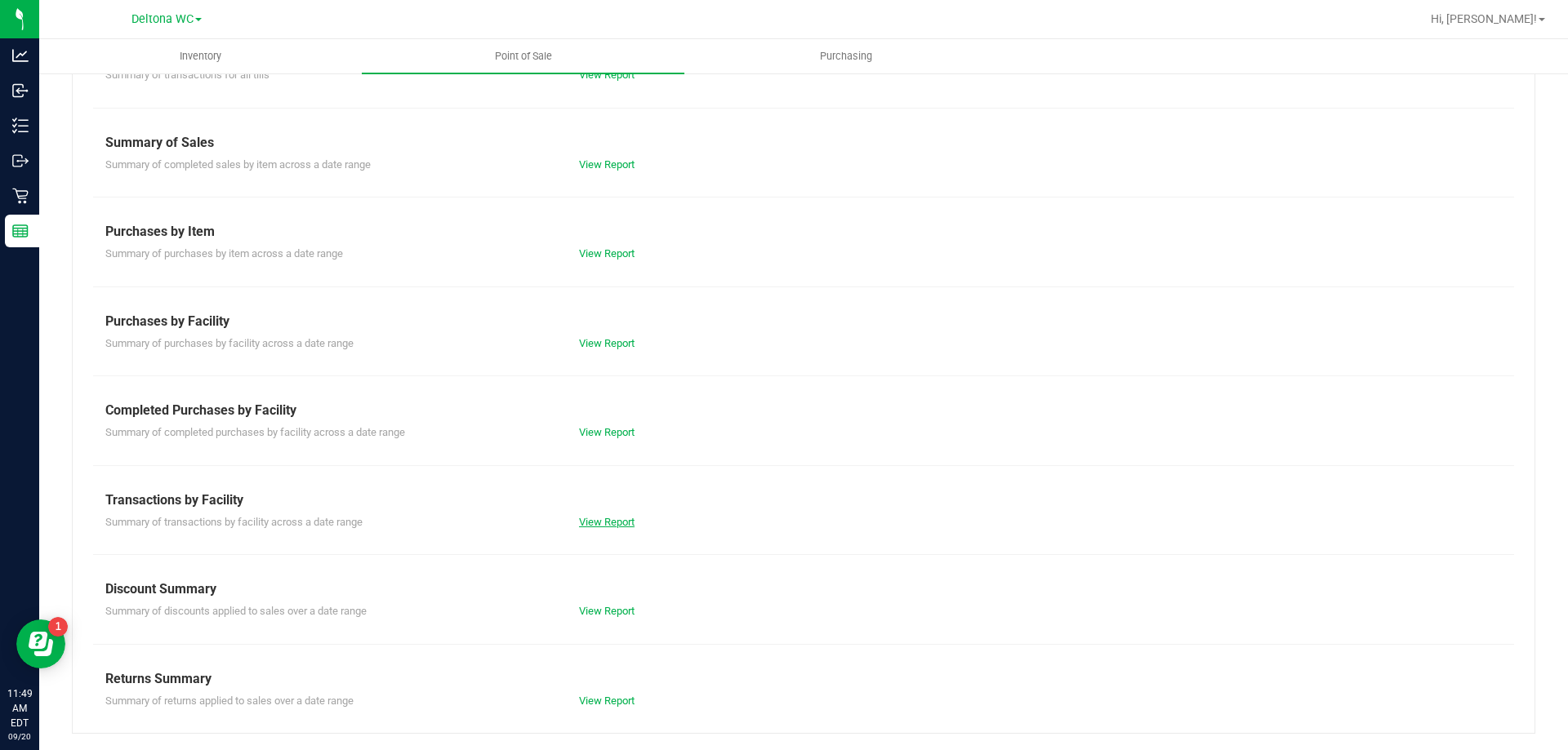
click at [605, 525] on link "View Report" at bounding box center [607, 522] width 56 height 12
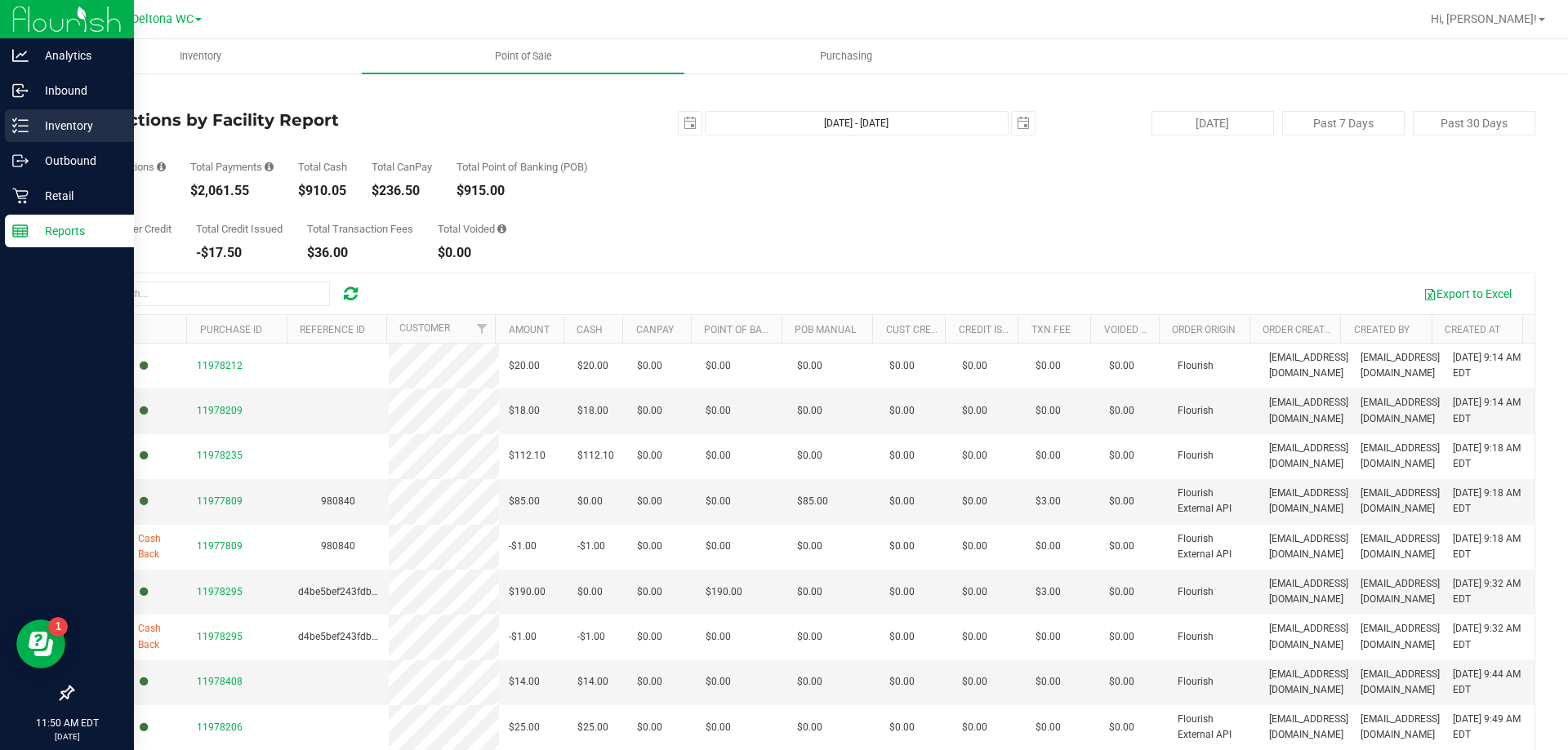
click at [93, 129] on p "Inventory" at bounding box center [77, 126] width 98 height 20
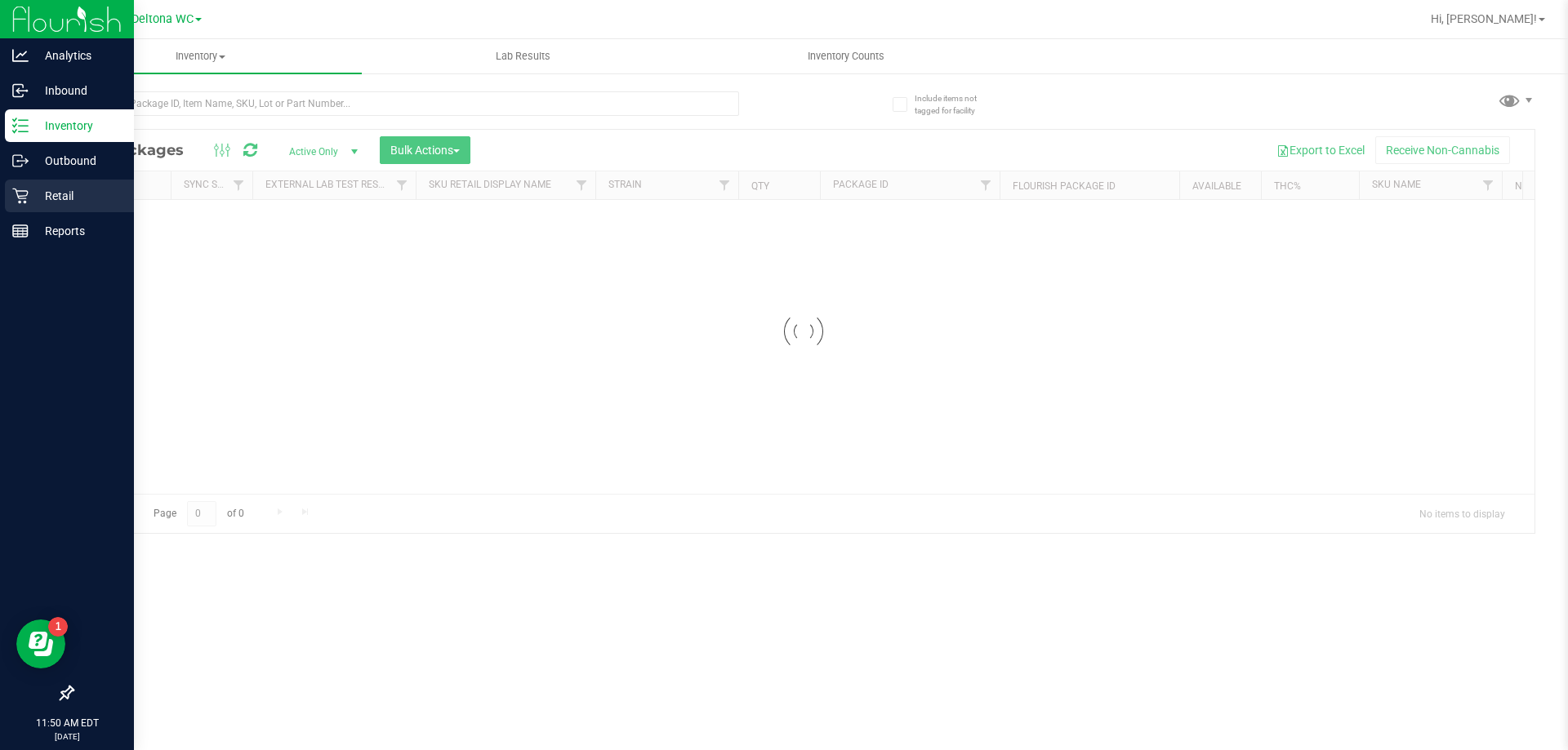
click at [109, 200] on p "Retail" at bounding box center [77, 196] width 98 height 20
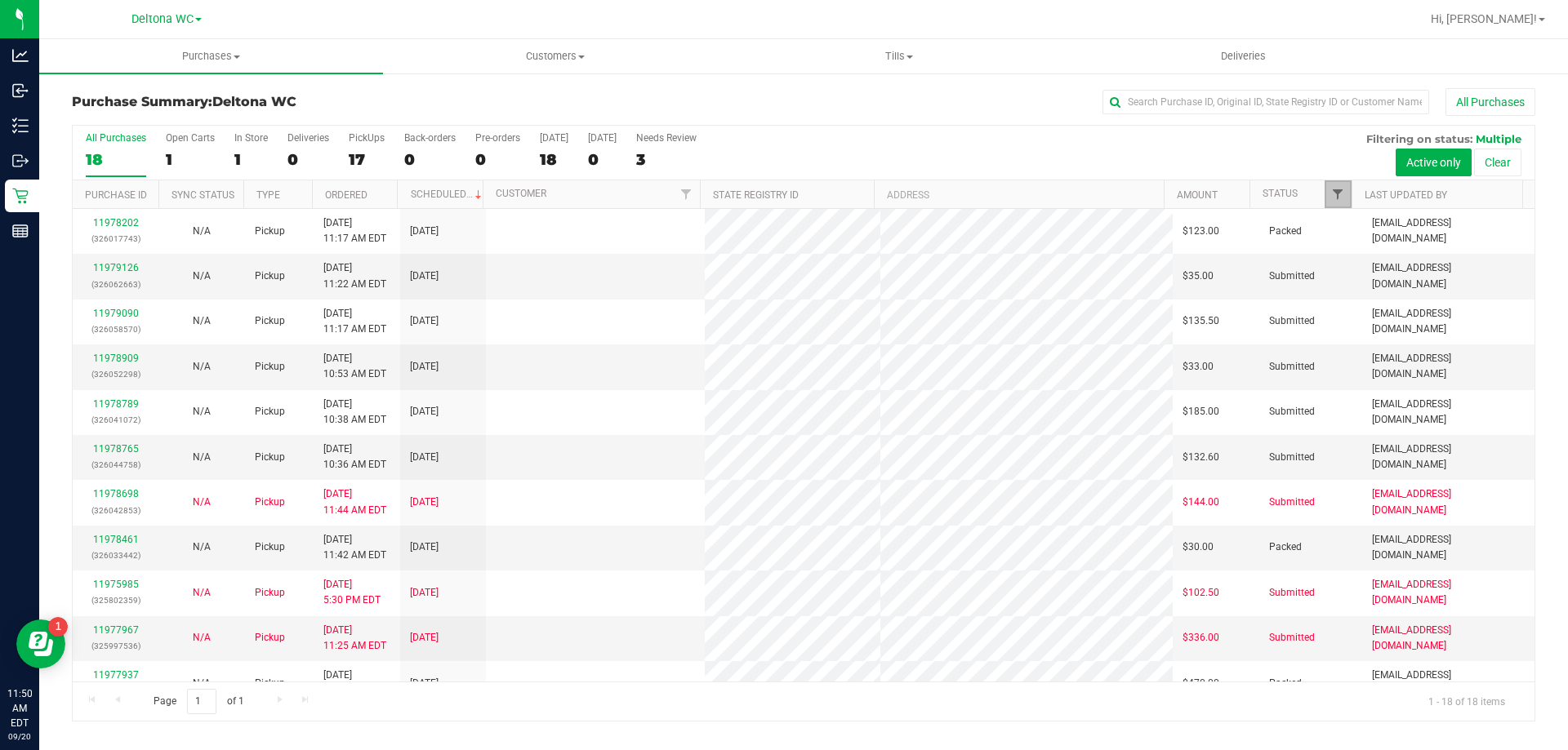
click at [1339, 200] on span "Filter" at bounding box center [1337, 194] width 13 height 13
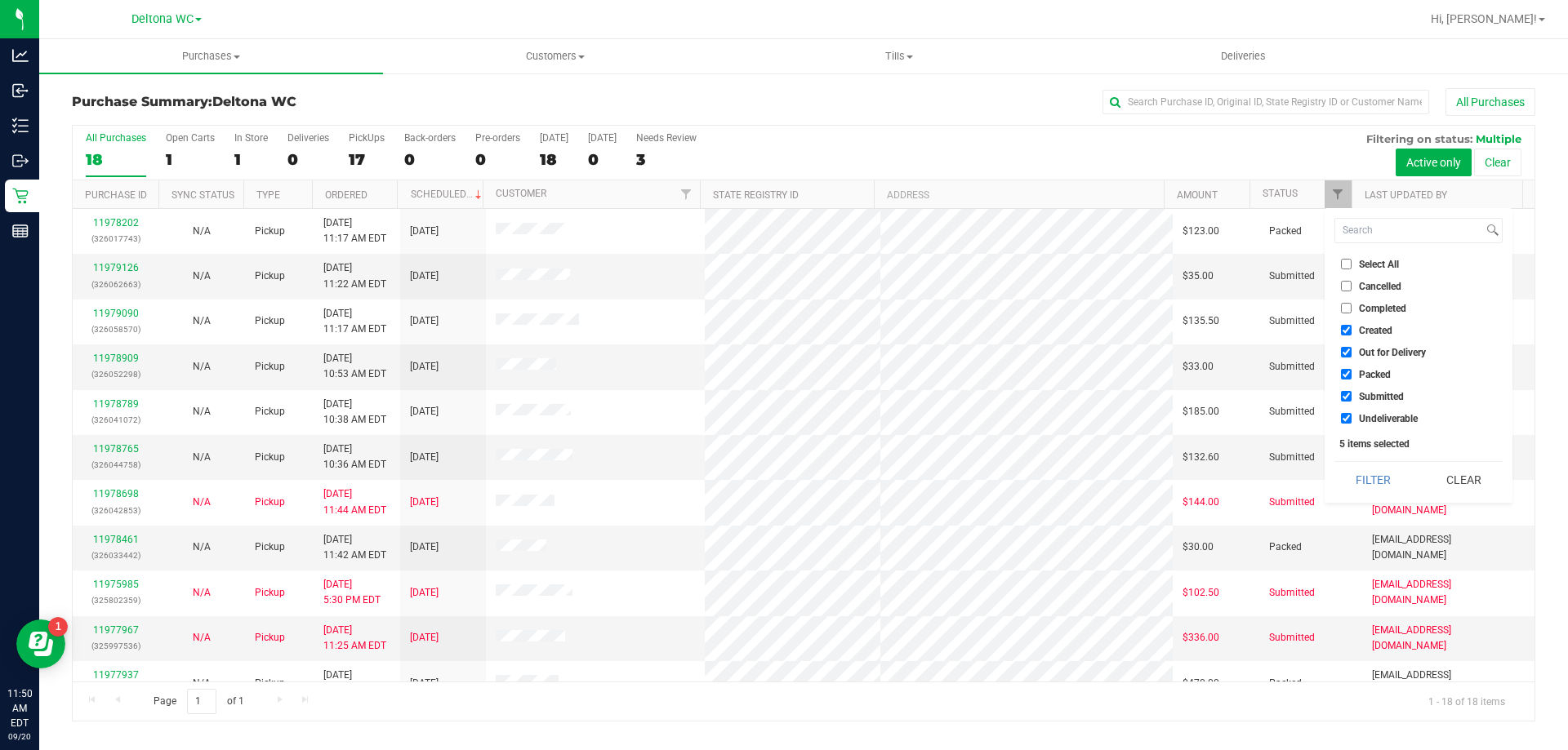
click at [1348, 327] on input "Created" at bounding box center [1346, 330] width 11 height 11
checkbox input "false"
click at [1345, 348] on input "Out for Delivery" at bounding box center [1346, 352] width 11 height 11
checkbox input "false"
click at [1350, 370] on input "Packed" at bounding box center [1346, 375] width 11 height 11
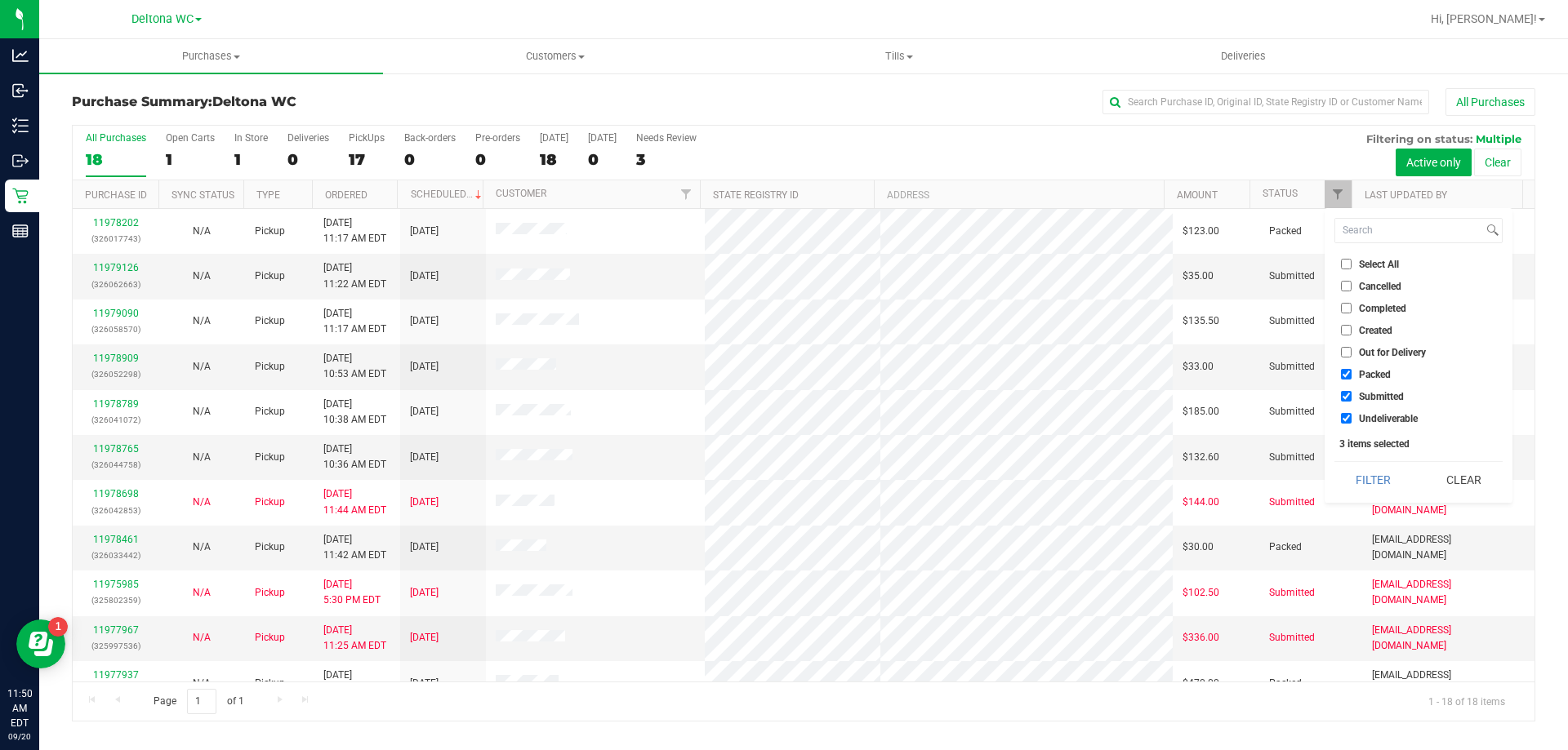
checkbox input "false"
click at [1345, 422] on input "Undeliverable" at bounding box center [1346, 418] width 11 height 11
checkbox input "false"
click at [1365, 464] on button "Filter" at bounding box center [1374, 480] width 78 height 36
